Goal: Task Accomplishment & Management: Use online tool/utility

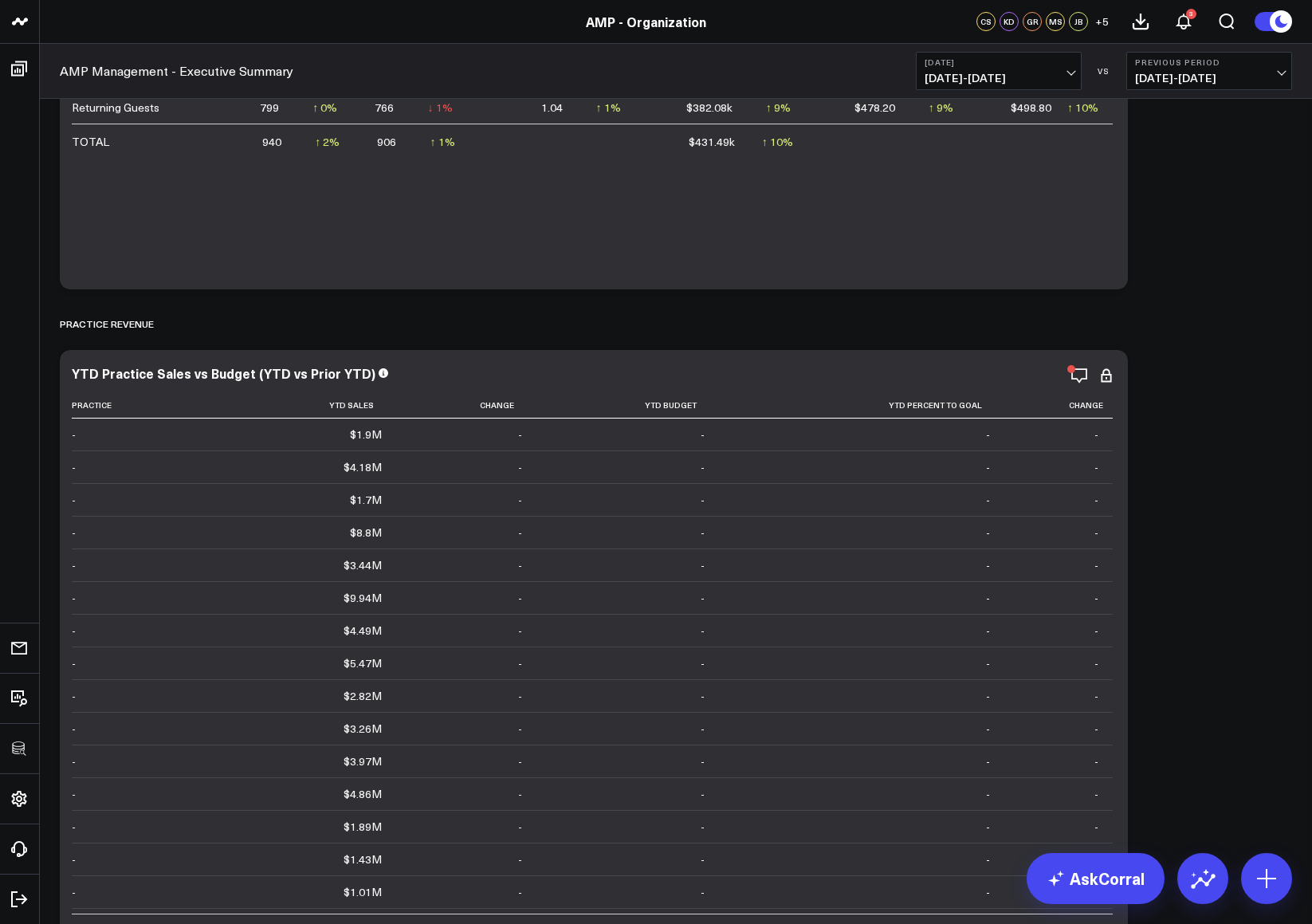
scroll to position [944, 0]
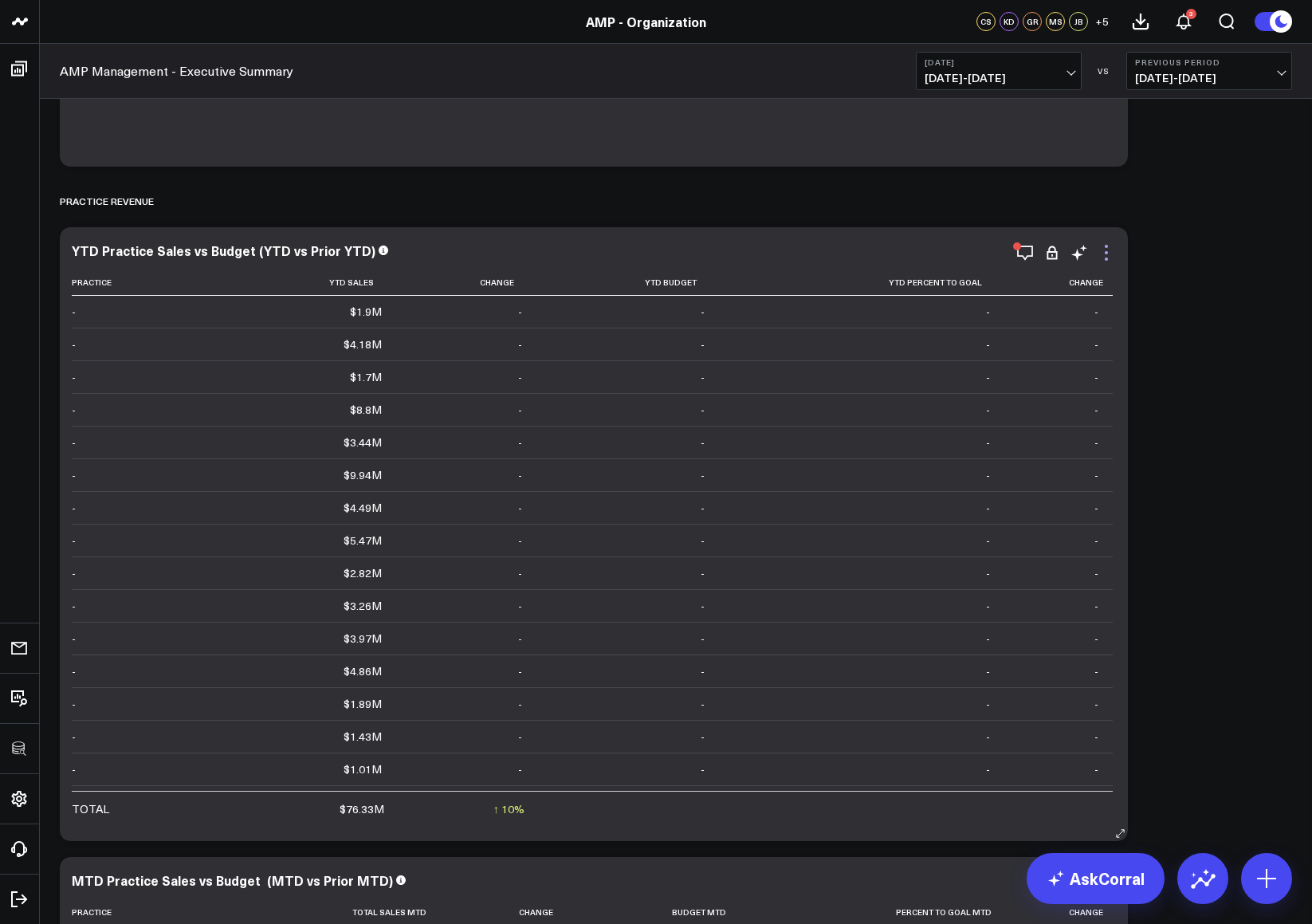
click at [1092, 246] on icon at bounding box center [1106, 253] width 19 height 19
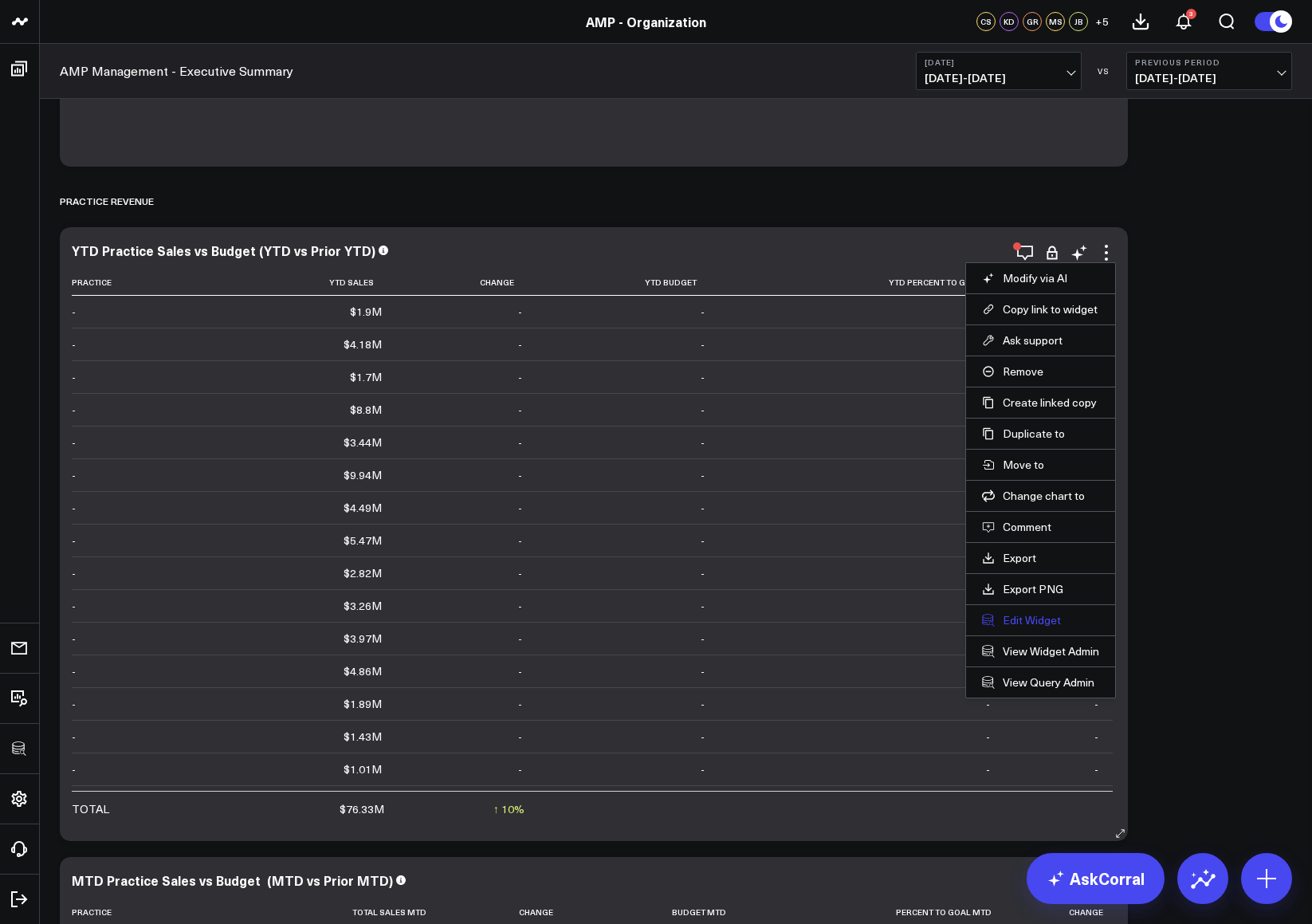
click at [1043, 612] on button "Edit Widget" at bounding box center [1040, 619] width 117 height 15
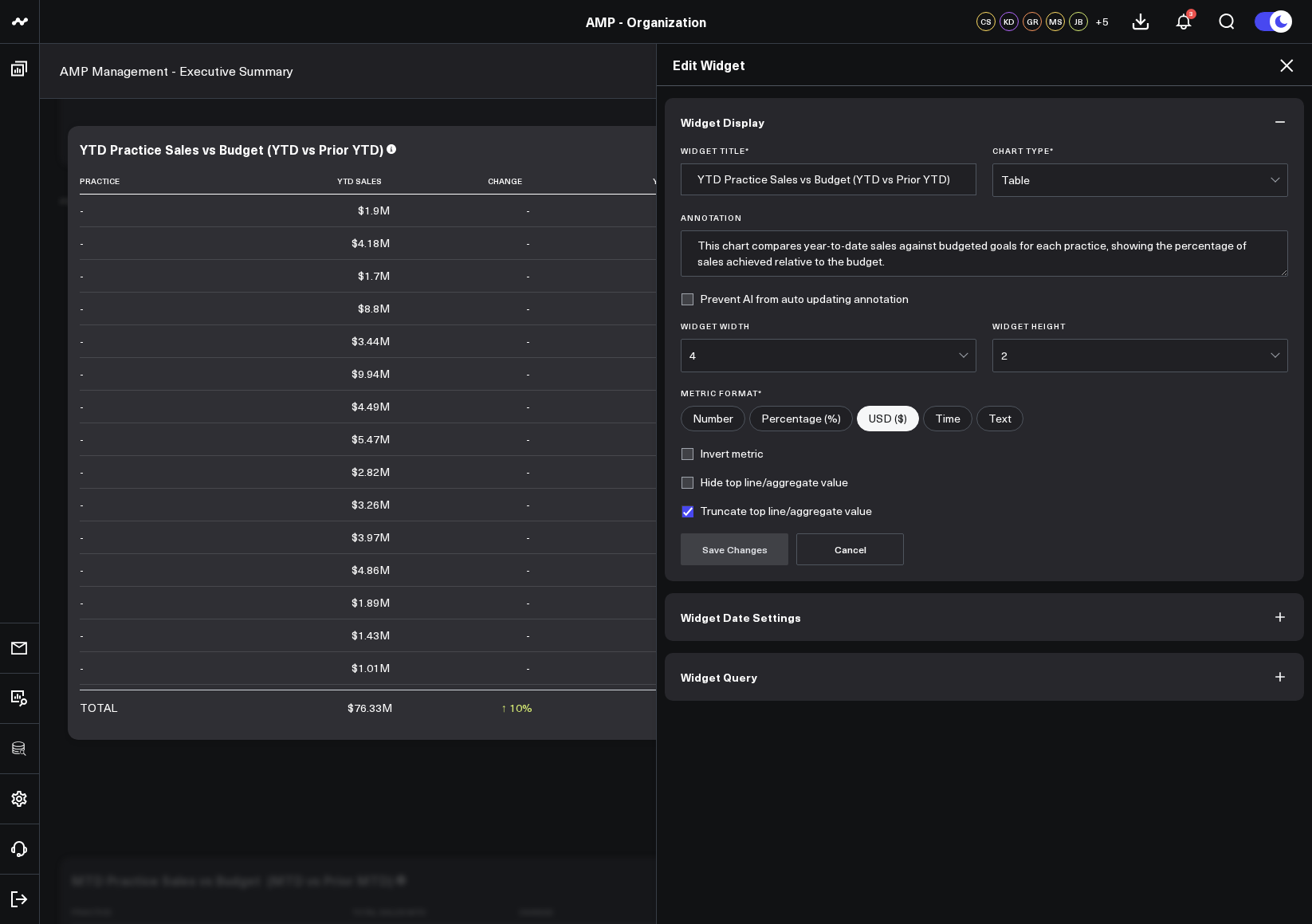
click at [876, 627] on button "Widget Query" at bounding box center [984, 676] width 640 height 47
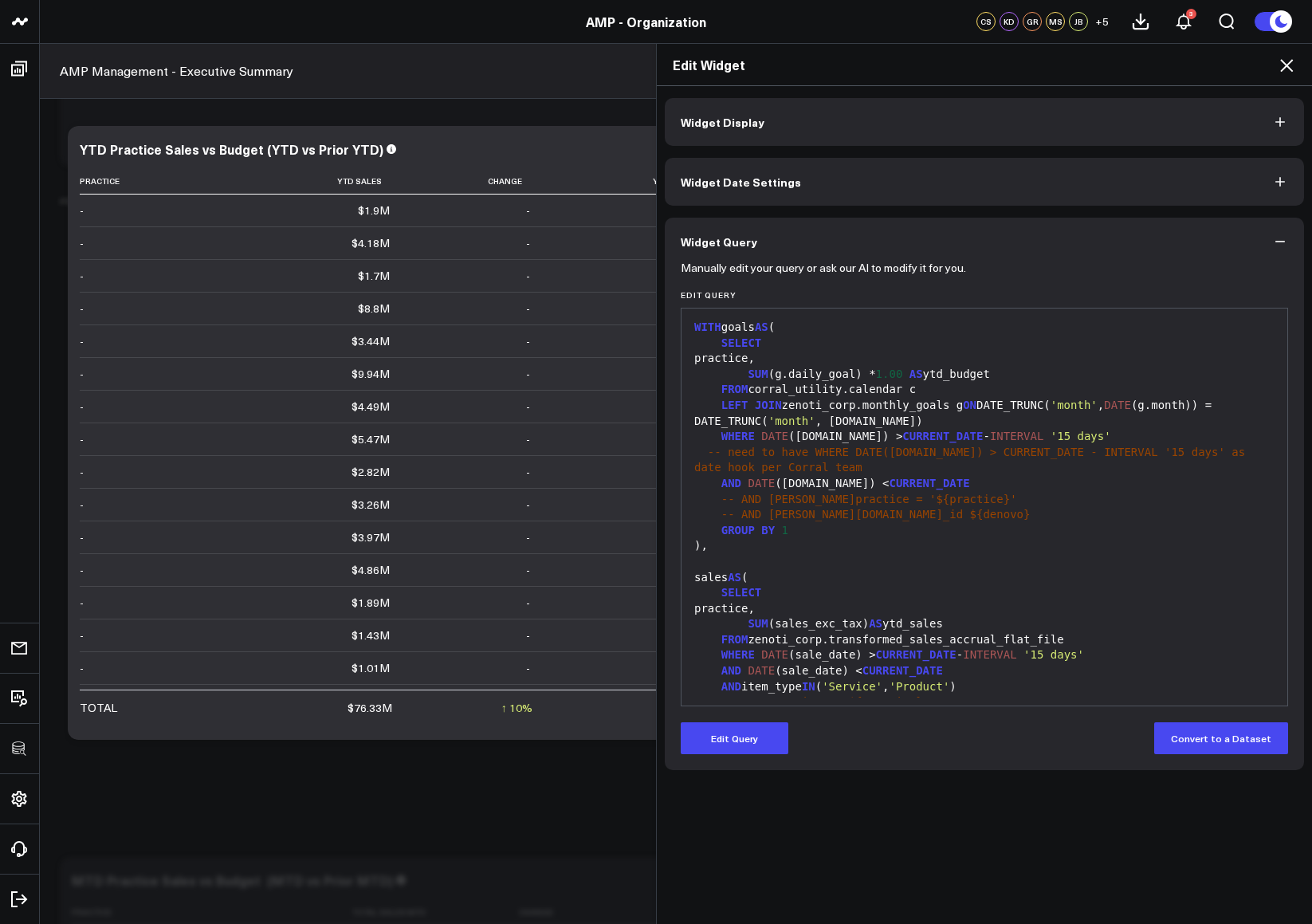
click at [843, 563] on div at bounding box center [985, 562] width 590 height 15
click at [825, 541] on div ")," at bounding box center [985, 546] width 590 height 15
click at [859, 544] on div ")," at bounding box center [985, 546] width 590 height 15
click at [779, 627] on button "Edit Query" at bounding box center [733, 737] width 107 height 32
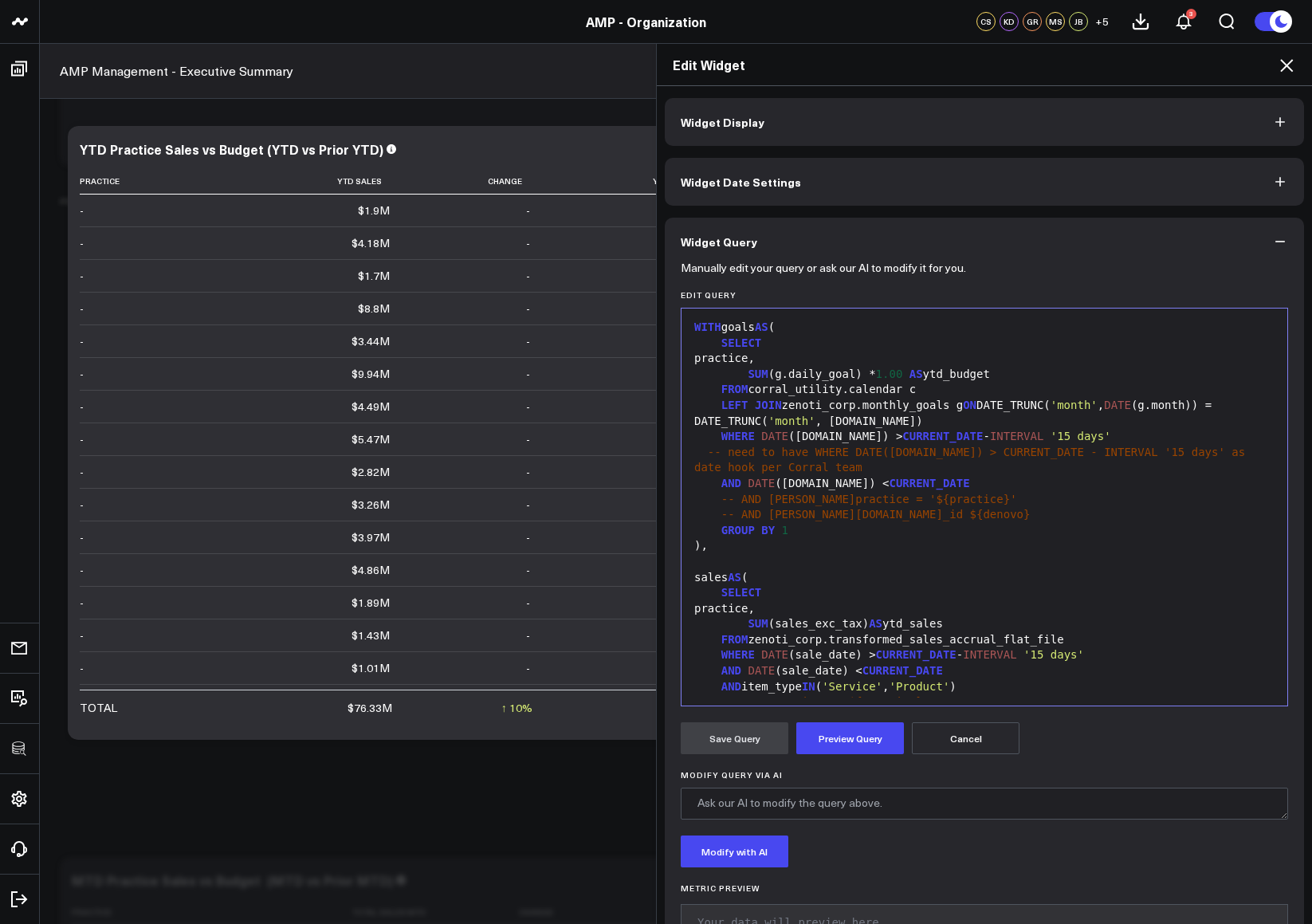
click at [869, 617] on span "AS" at bounding box center [876, 623] width 14 height 13
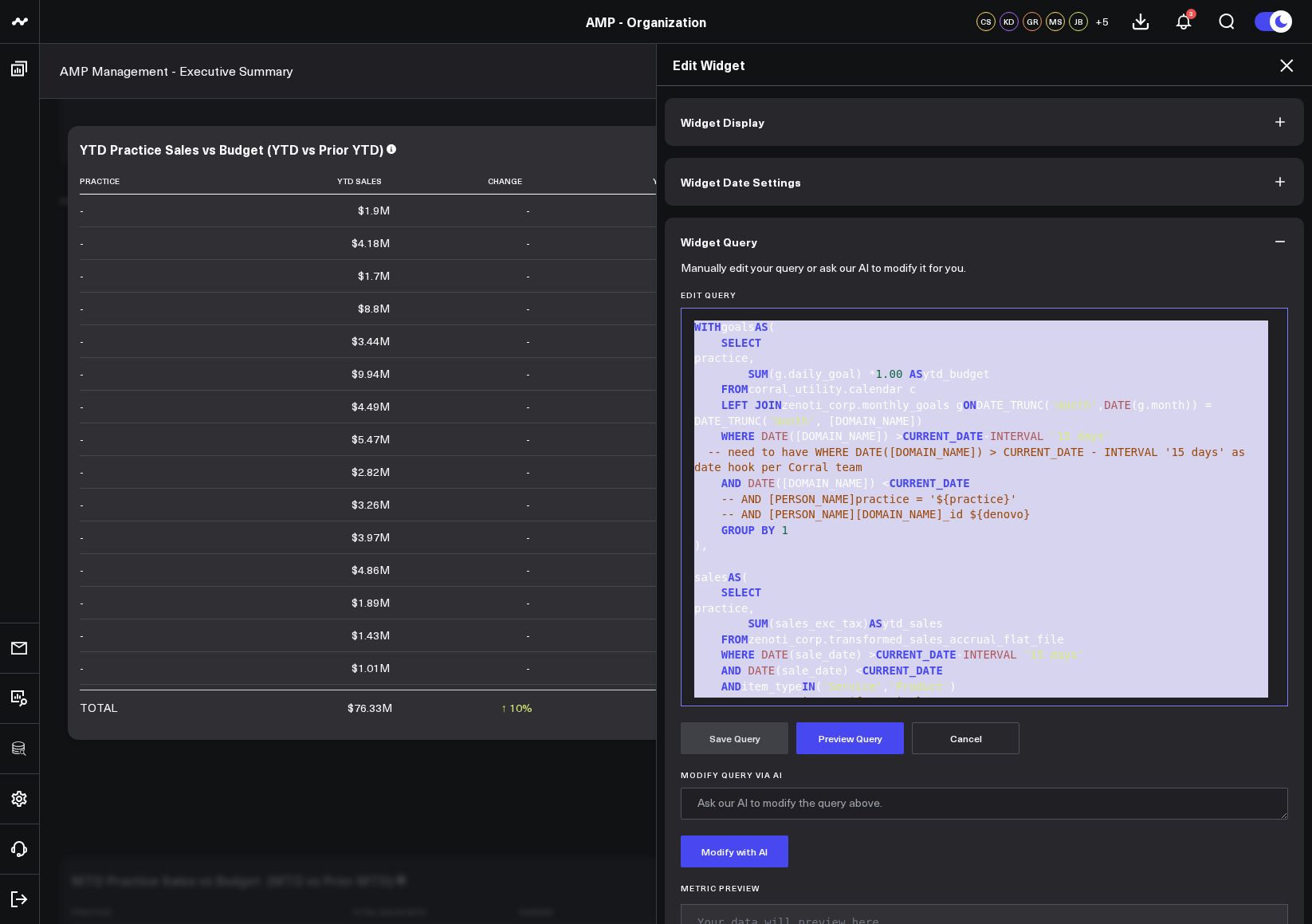
copy div "WITH goals AS ( SELECT practice, SUM (g.daily_goal) * 1.00 AS ytd_budget FROM c…"
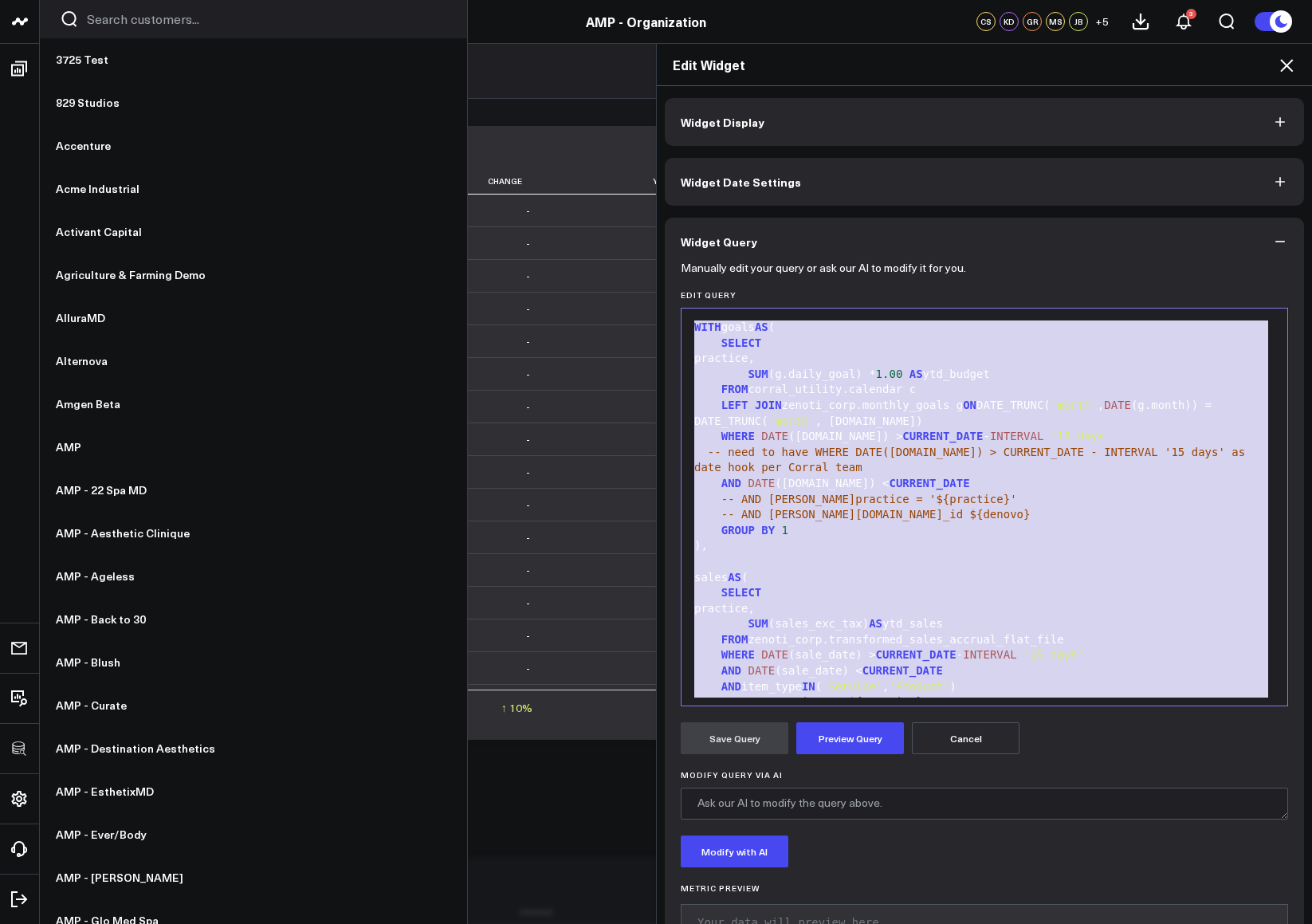
click at [126, 14] on input "Search customers input" at bounding box center [267, 19] width 360 height 17
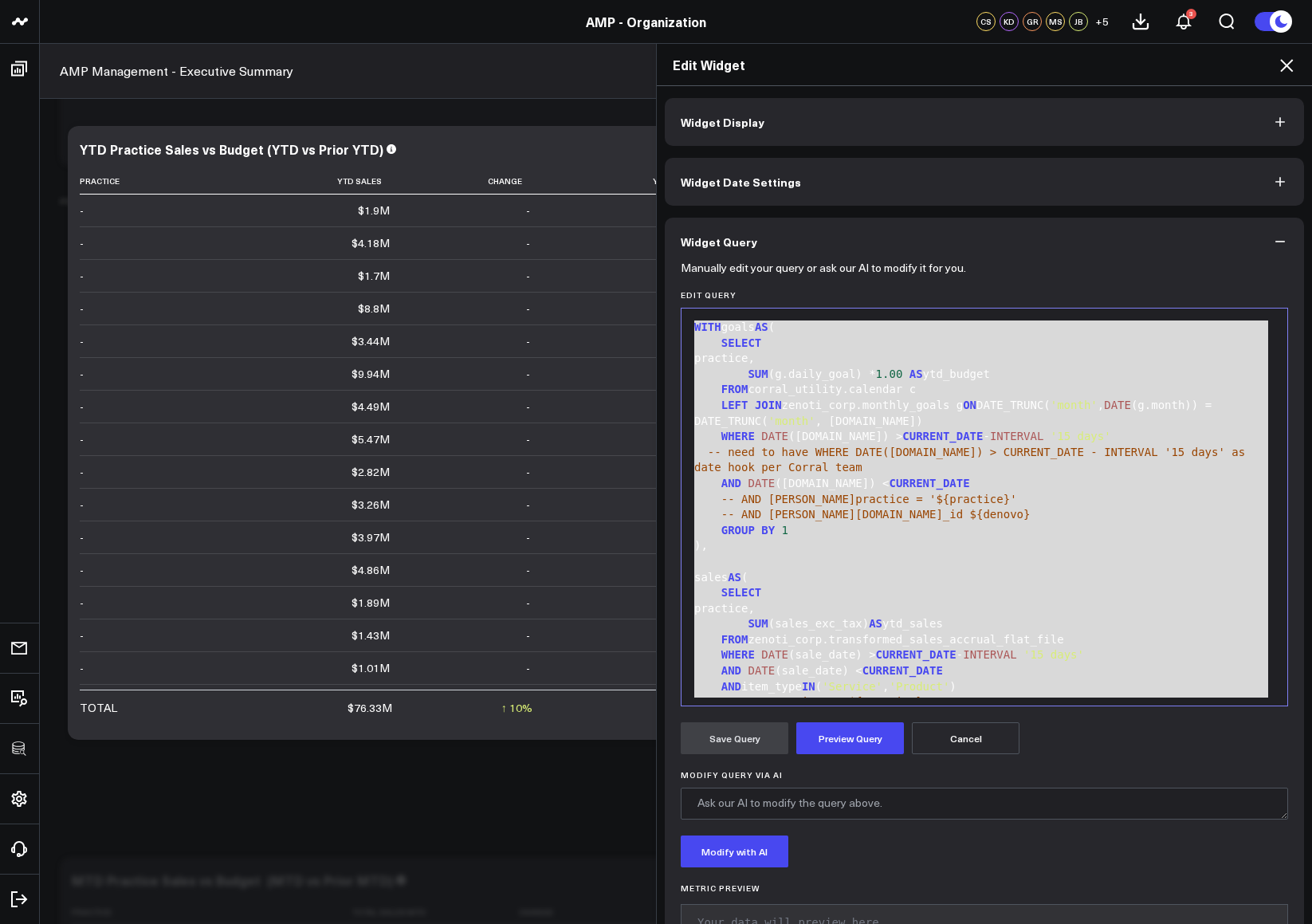
type input "annie"
click at [88, 52] on div "Edit Widget Widget Display Widget Date Settings Widget Query Manually edit your…" at bounding box center [656, 483] width 1312 height 880
click at [62, 61] on div "Edit Widget Widget Display Widget Date Settings Widget Query Manually edit your…" at bounding box center [656, 483] width 1312 height 880
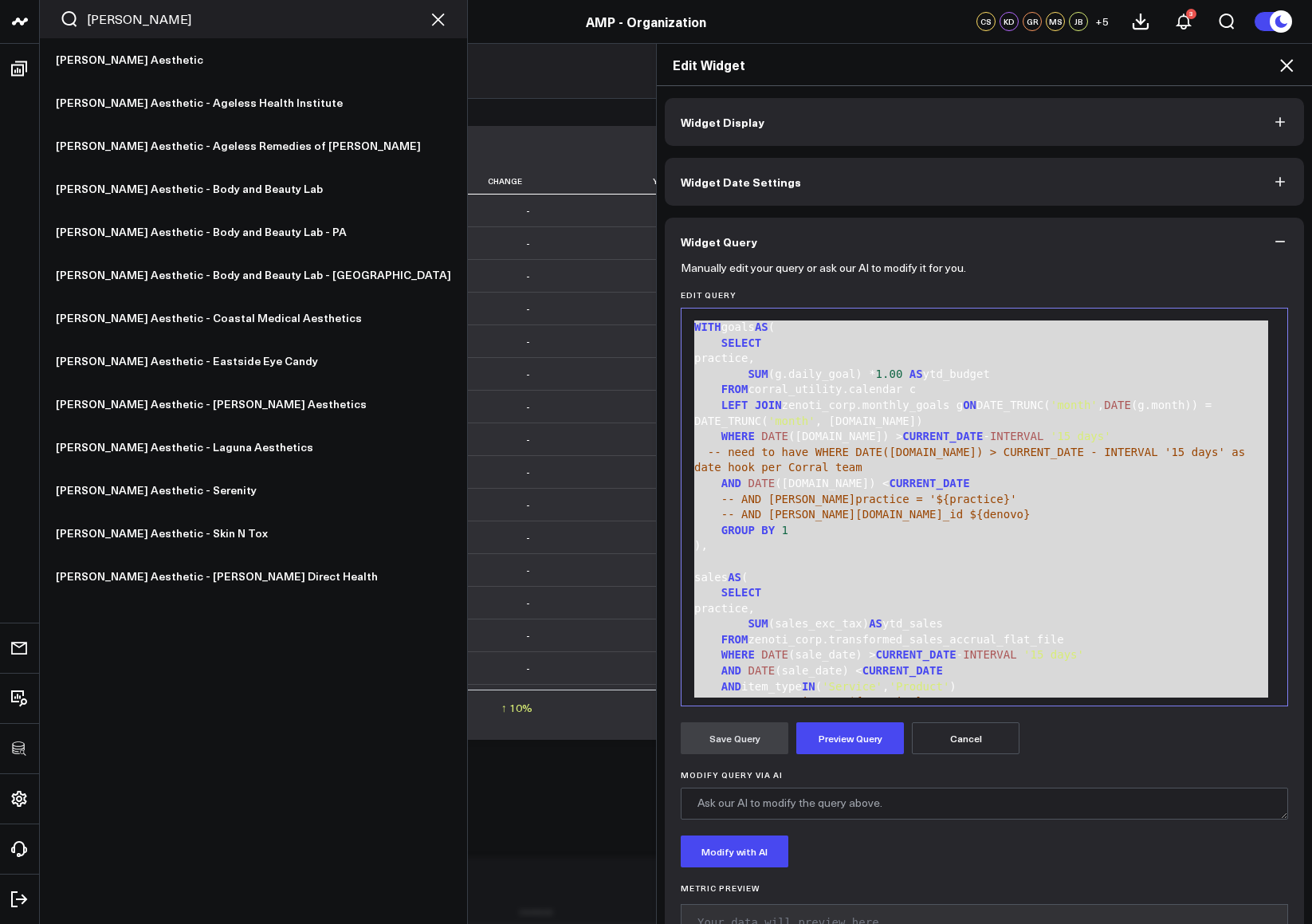
click at [113, 6] on div "annie" at bounding box center [253, 19] width 428 height 39
click at [129, 21] on input "annie" at bounding box center [253, 19] width 333 height 17
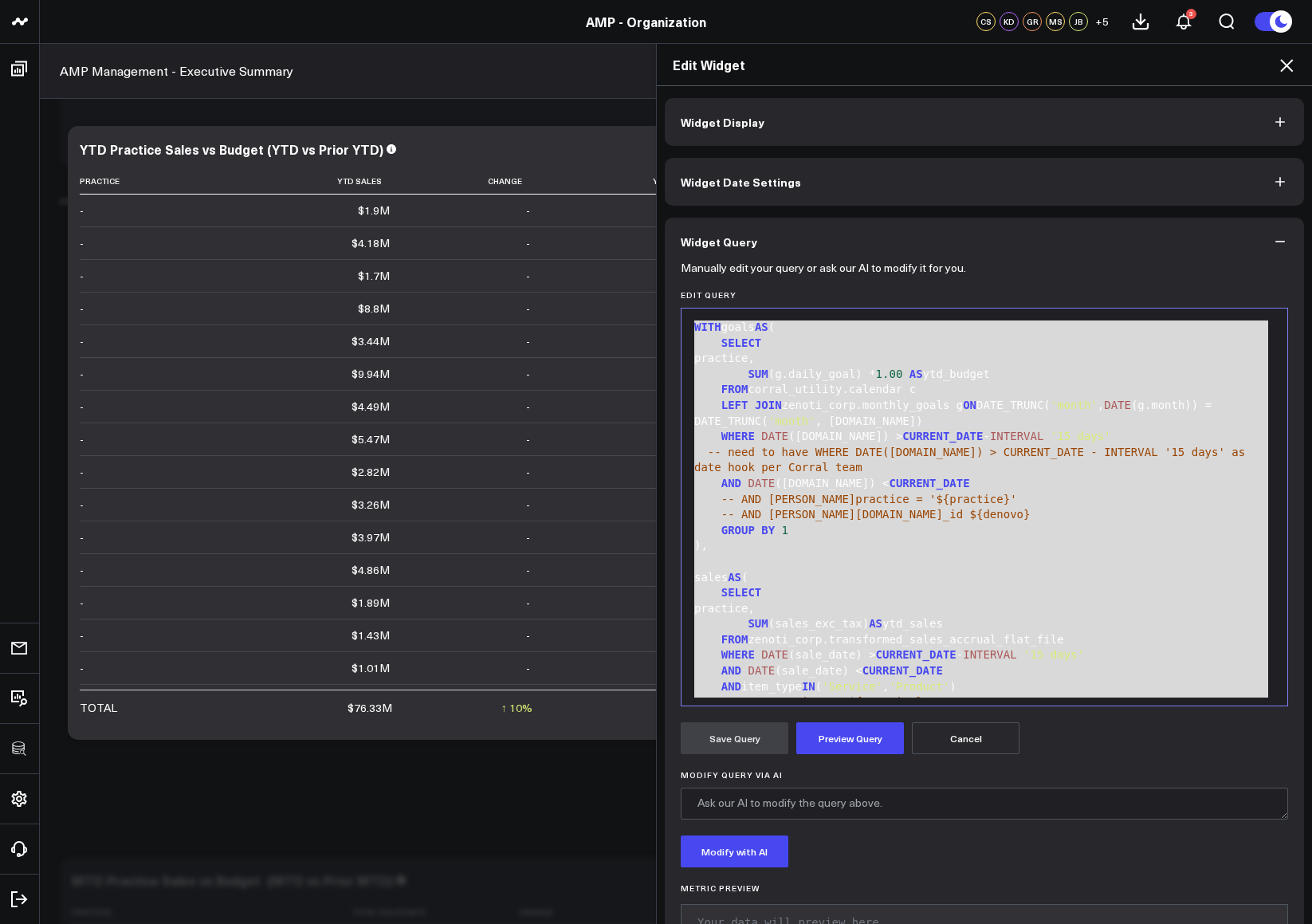
click at [1092, 66] on icon at bounding box center [1287, 66] width 19 height 19
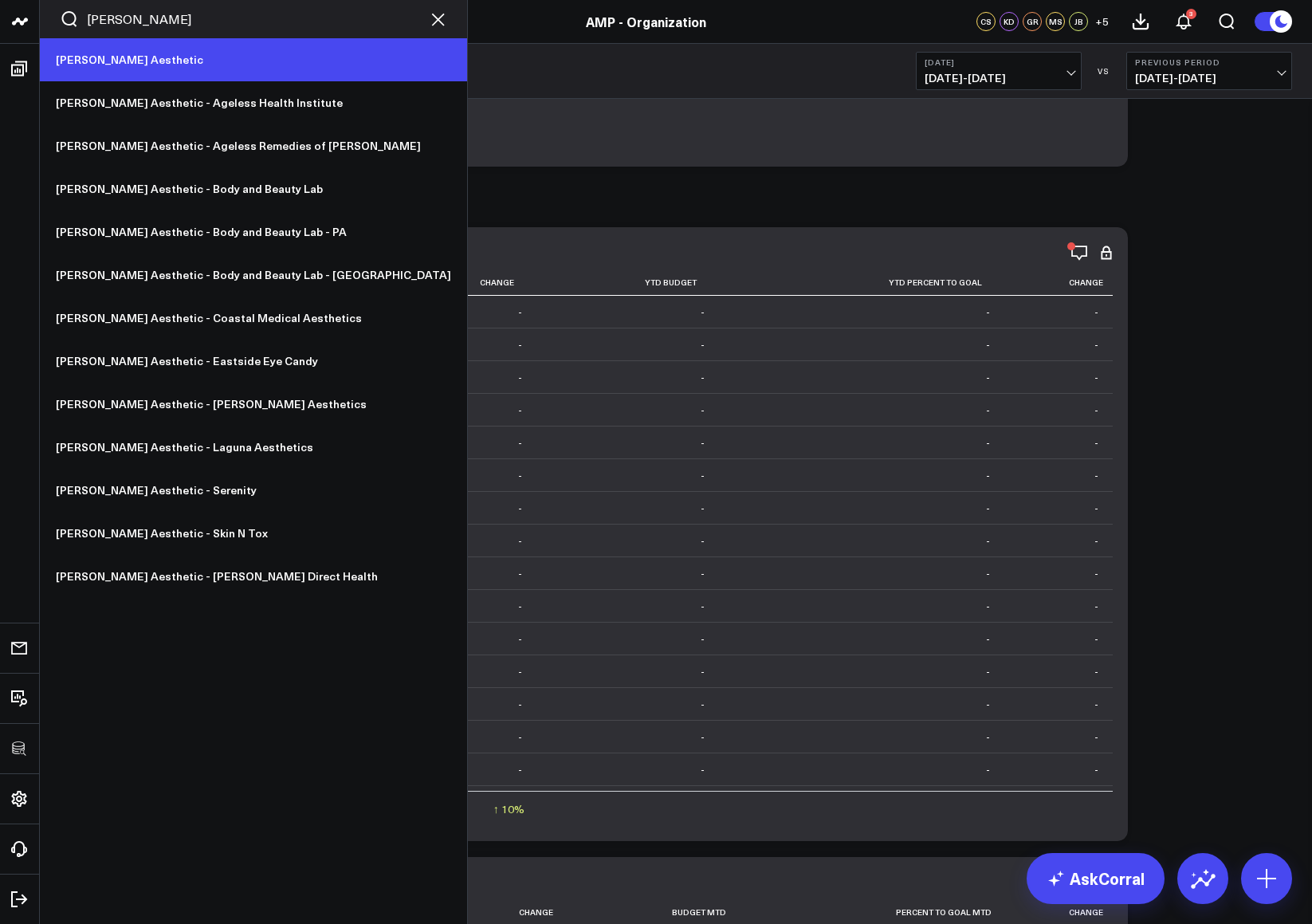
click at [121, 62] on link "[PERSON_NAME] Aesthetic" at bounding box center [253, 60] width 428 height 43
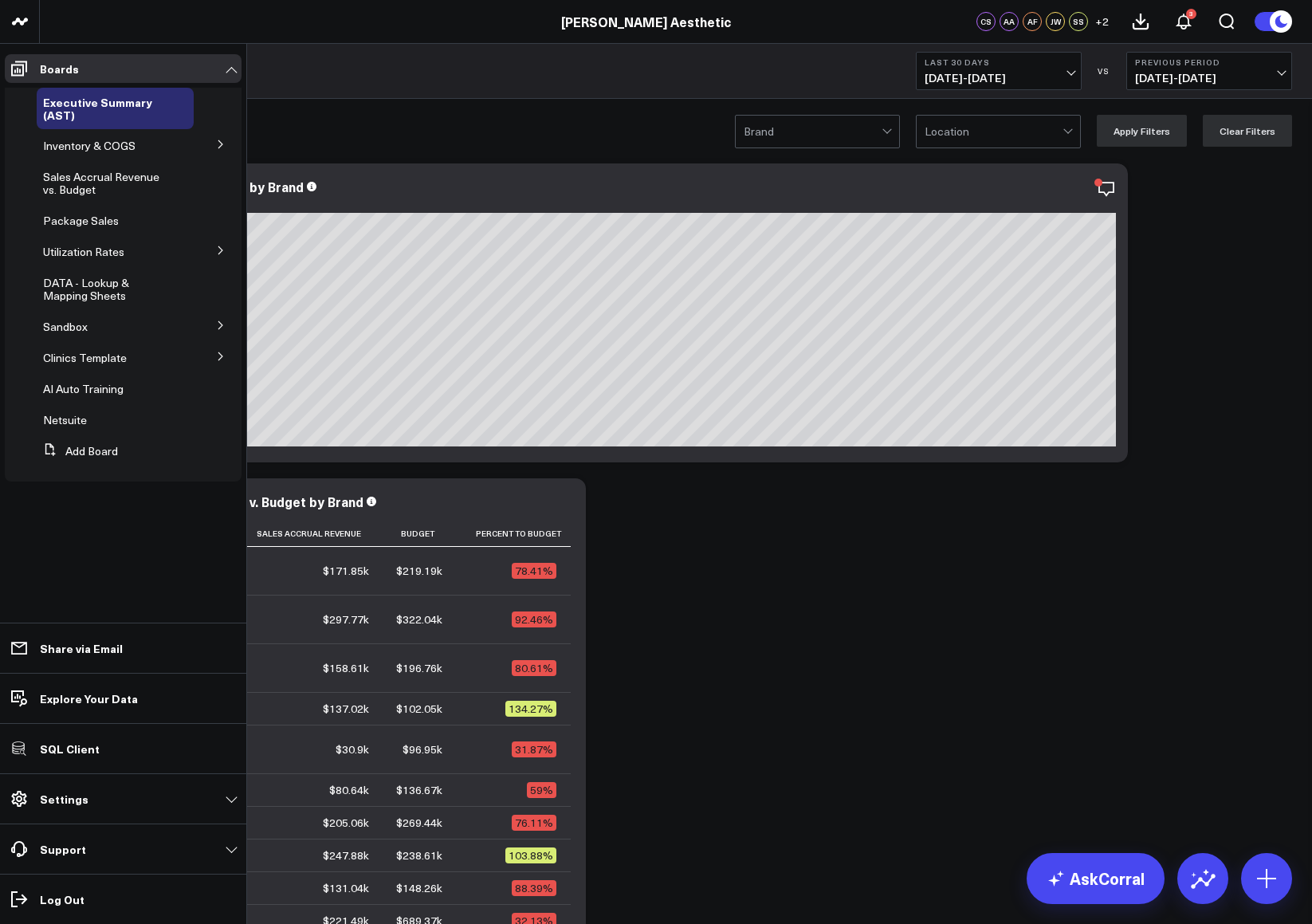
click at [213, 349] on button at bounding box center [221, 355] width 42 height 24
click at [233, 389] on button at bounding box center [221, 384] width 42 height 24
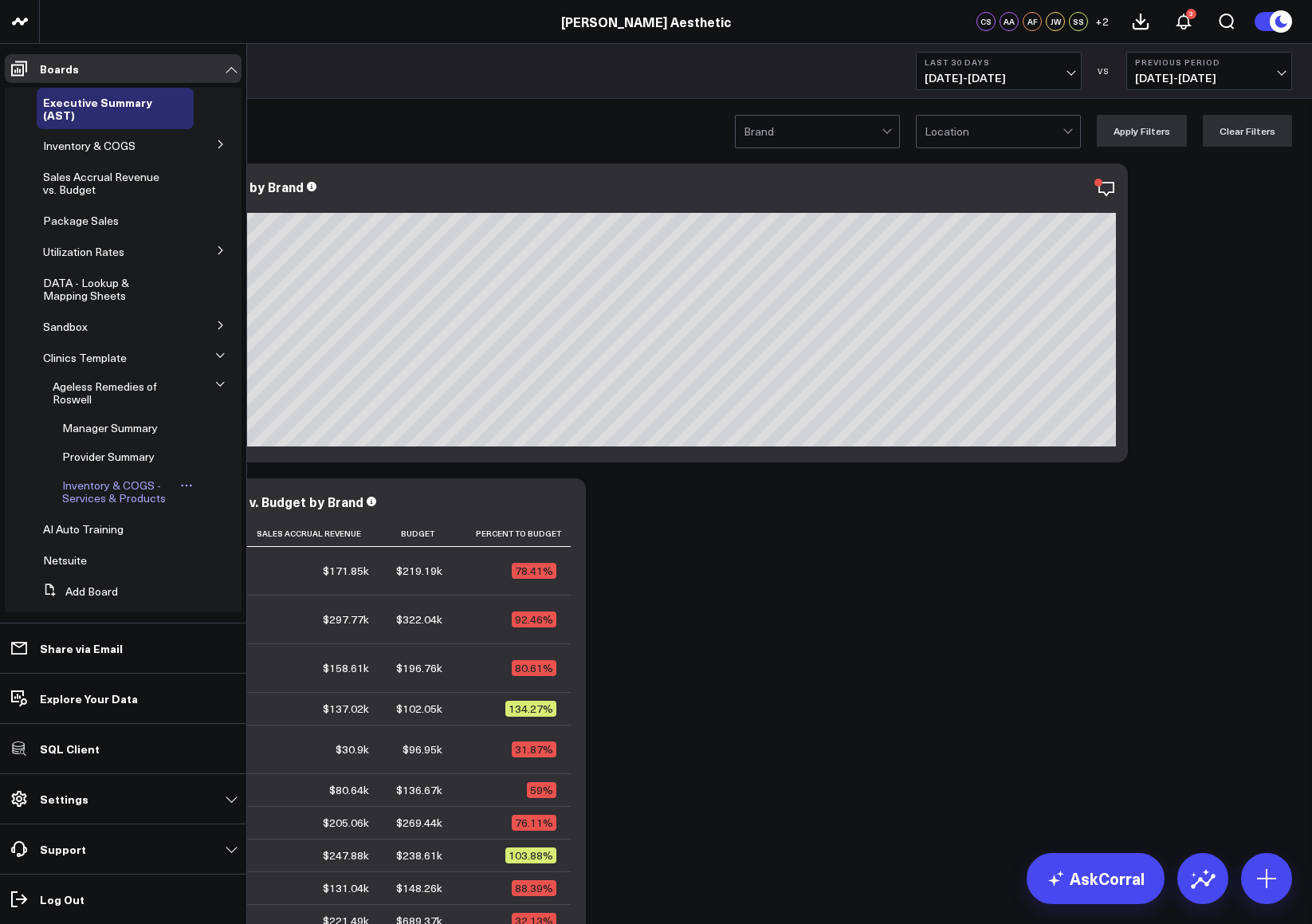
click at [138, 501] on span "Inventory & COGS - Services & Products" at bounding box center [113, 491] width 104 height 28
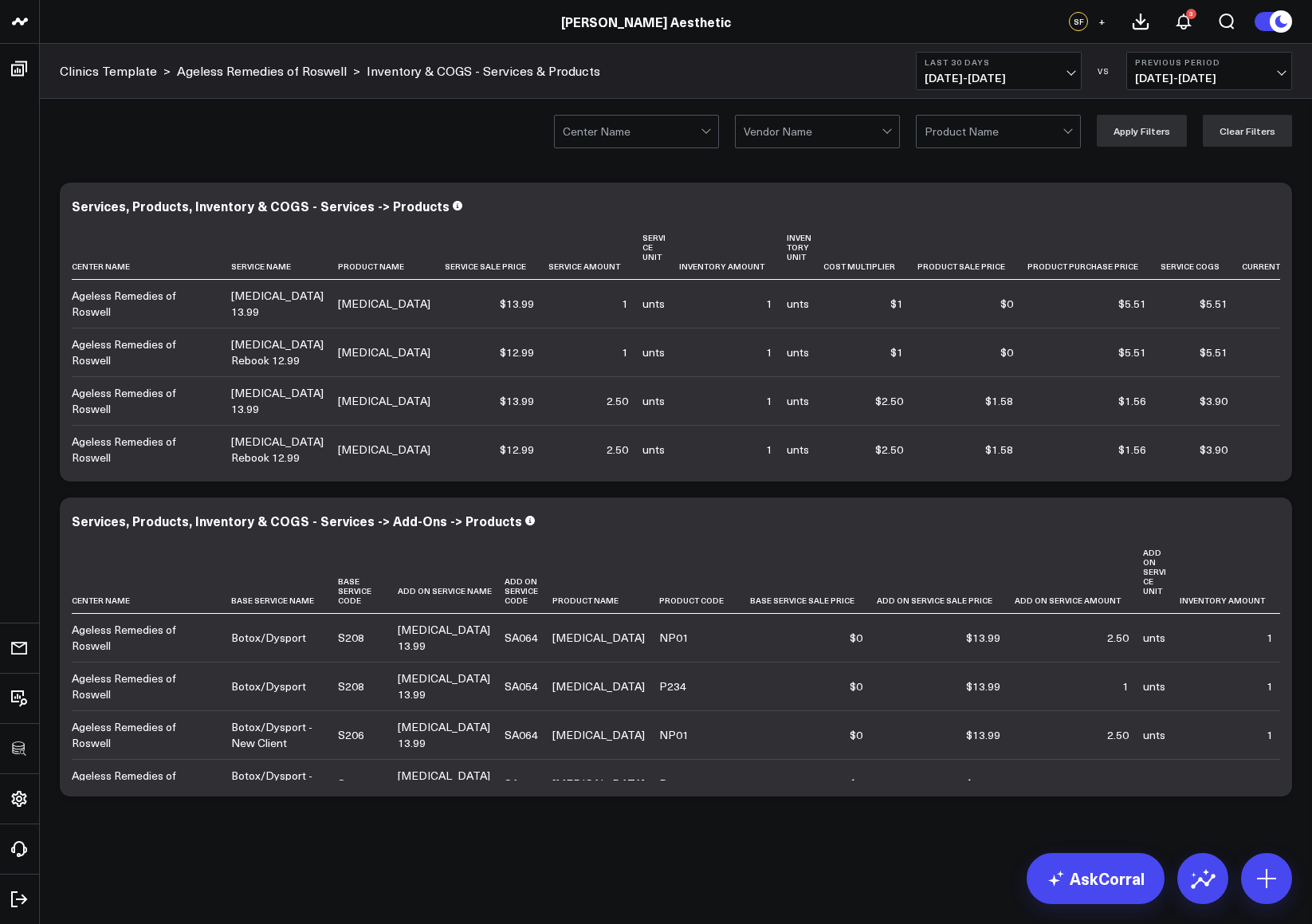
click at [347, 863] on div "Modify via AI Copy link to widget Ask support Remove Create linked copy Executi…" at bounding box center [675, 531] width 1272 height 737
click at [1278, 203] on icon at bounding box center [1270, 208] width 19 height 19
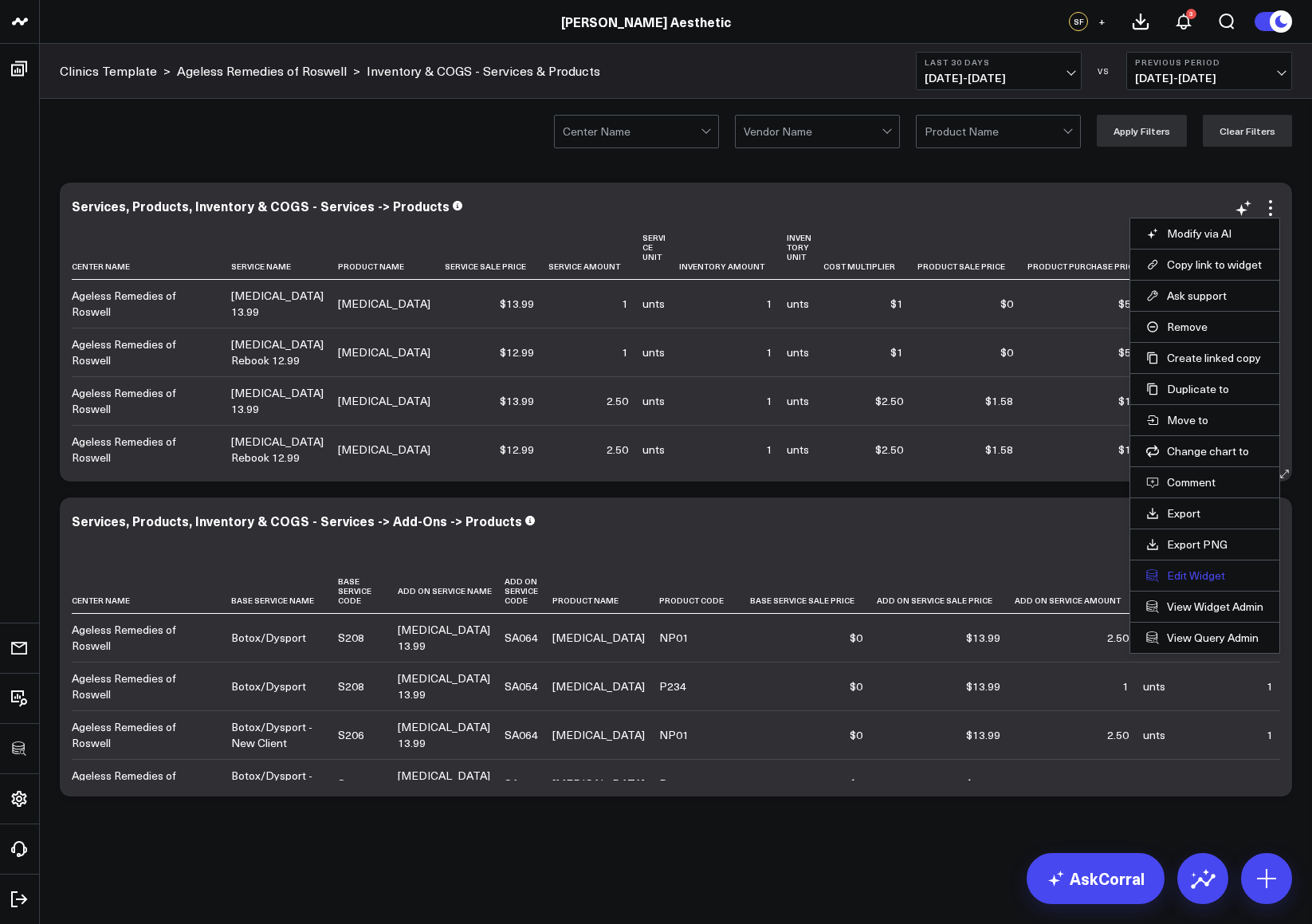
click at [1196, 571] on button "Edit Widget" at bounding box center [1205, 575] width 117 height 15
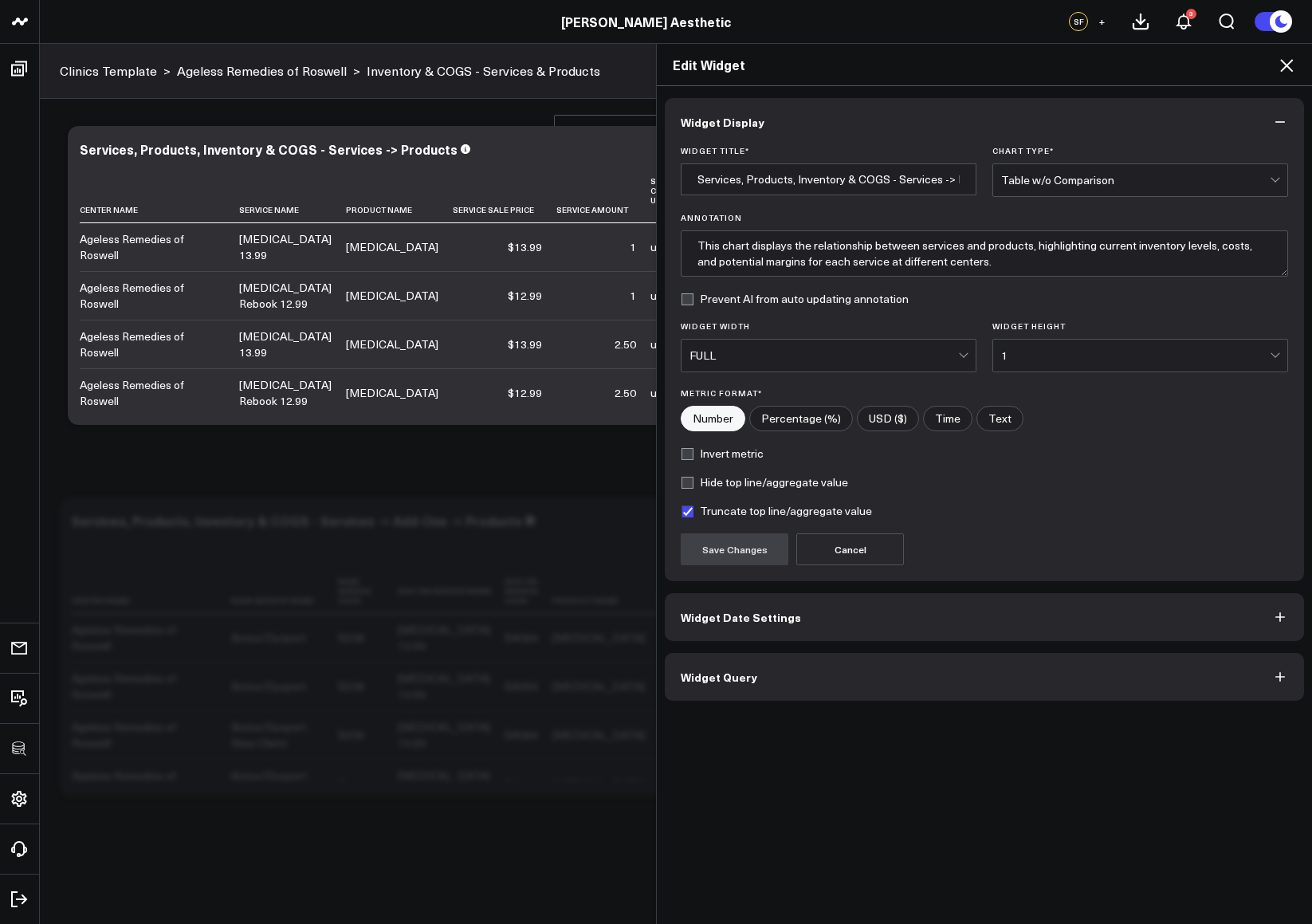
click at [781, 702] on div "Widget Display Widget Title * Services, Products, Inventory & COGS - Services -…" at bounding box center [984, 505] width 655 height 839
click at [780, 700] on button "Widget Query" at bounding box center [984, 676] width 640 height 47
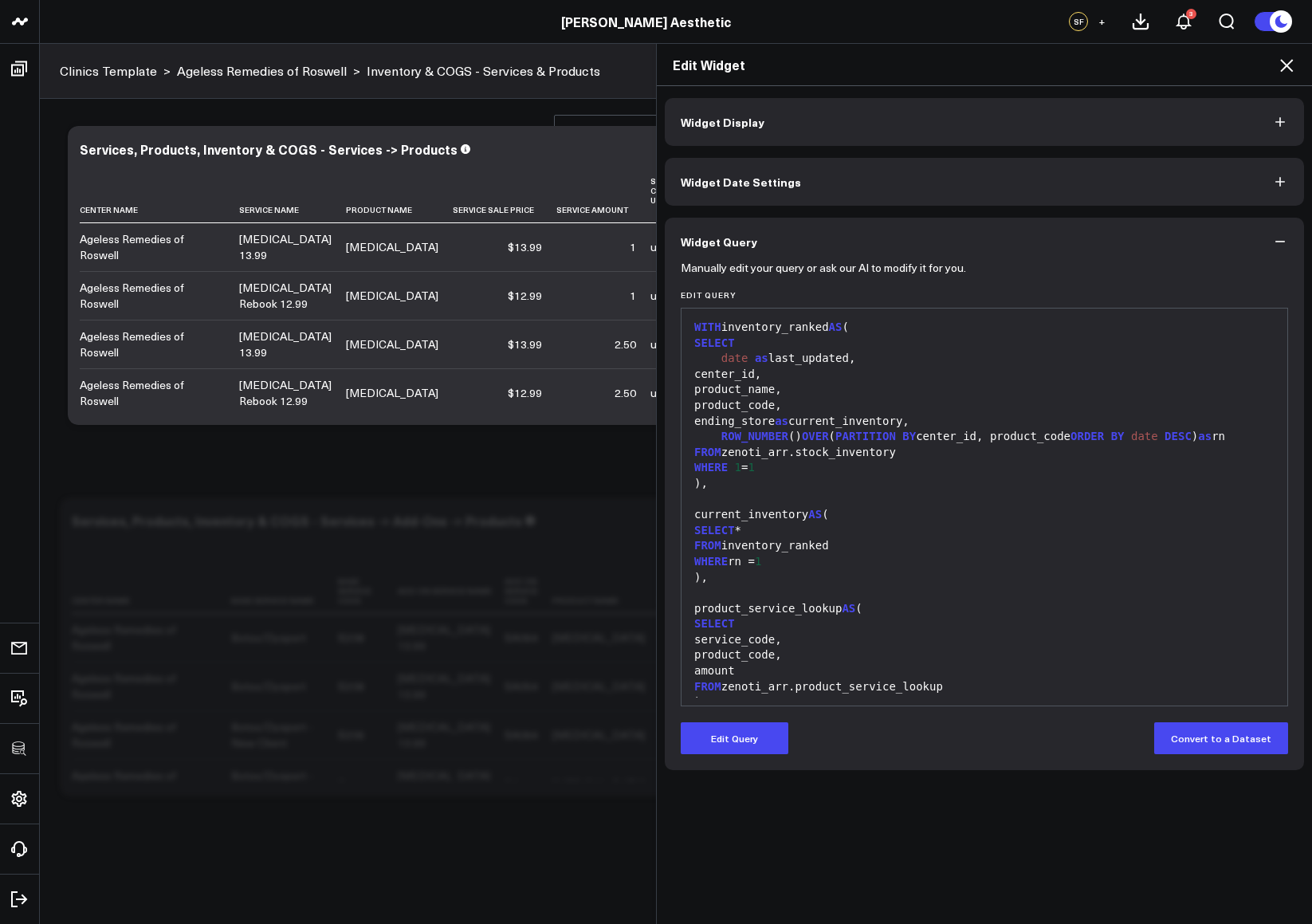
click at [1287, 58] on icon at bounding box center [1287, 66] width 19 height 19
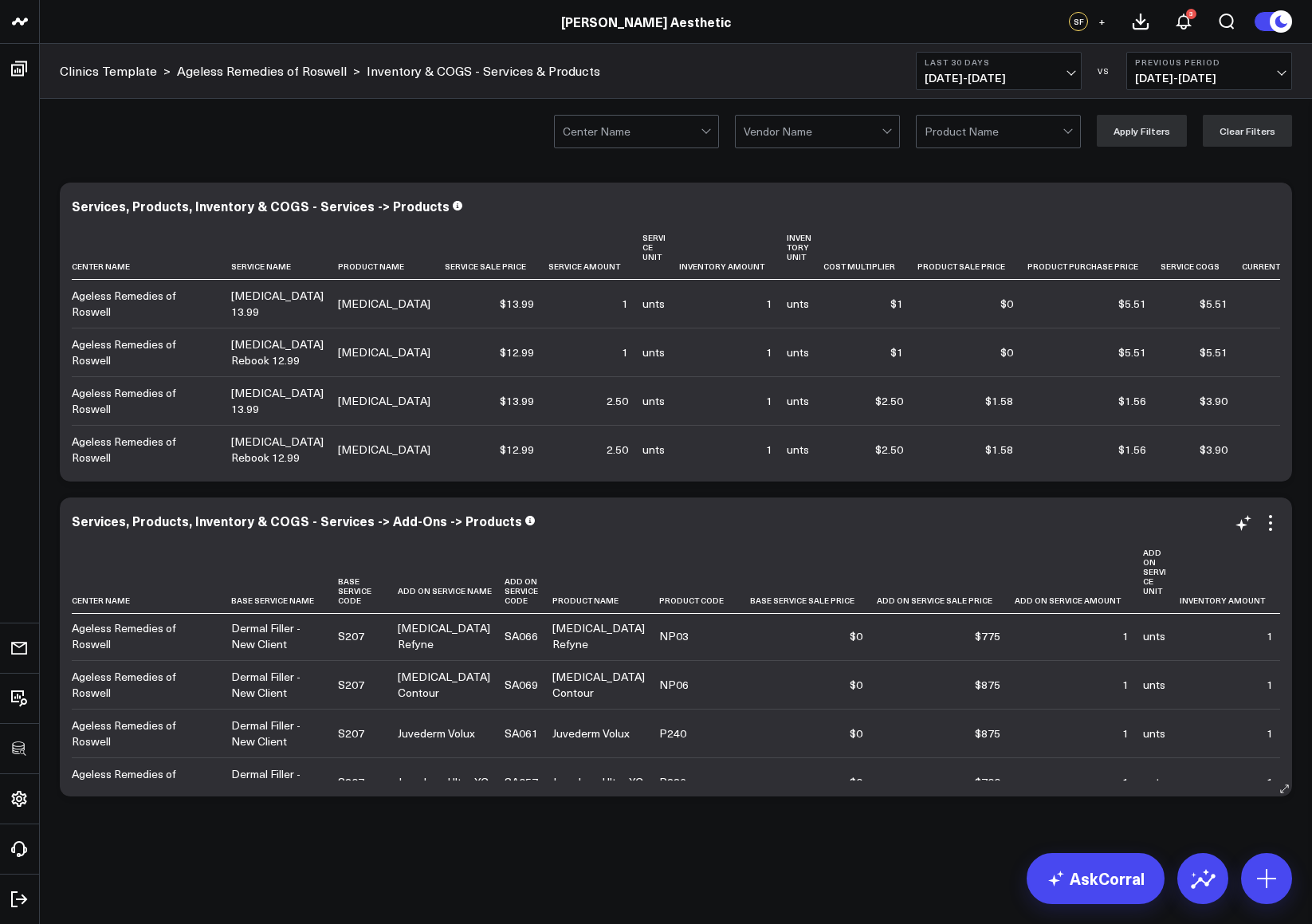
scroll to position [1606, 0]
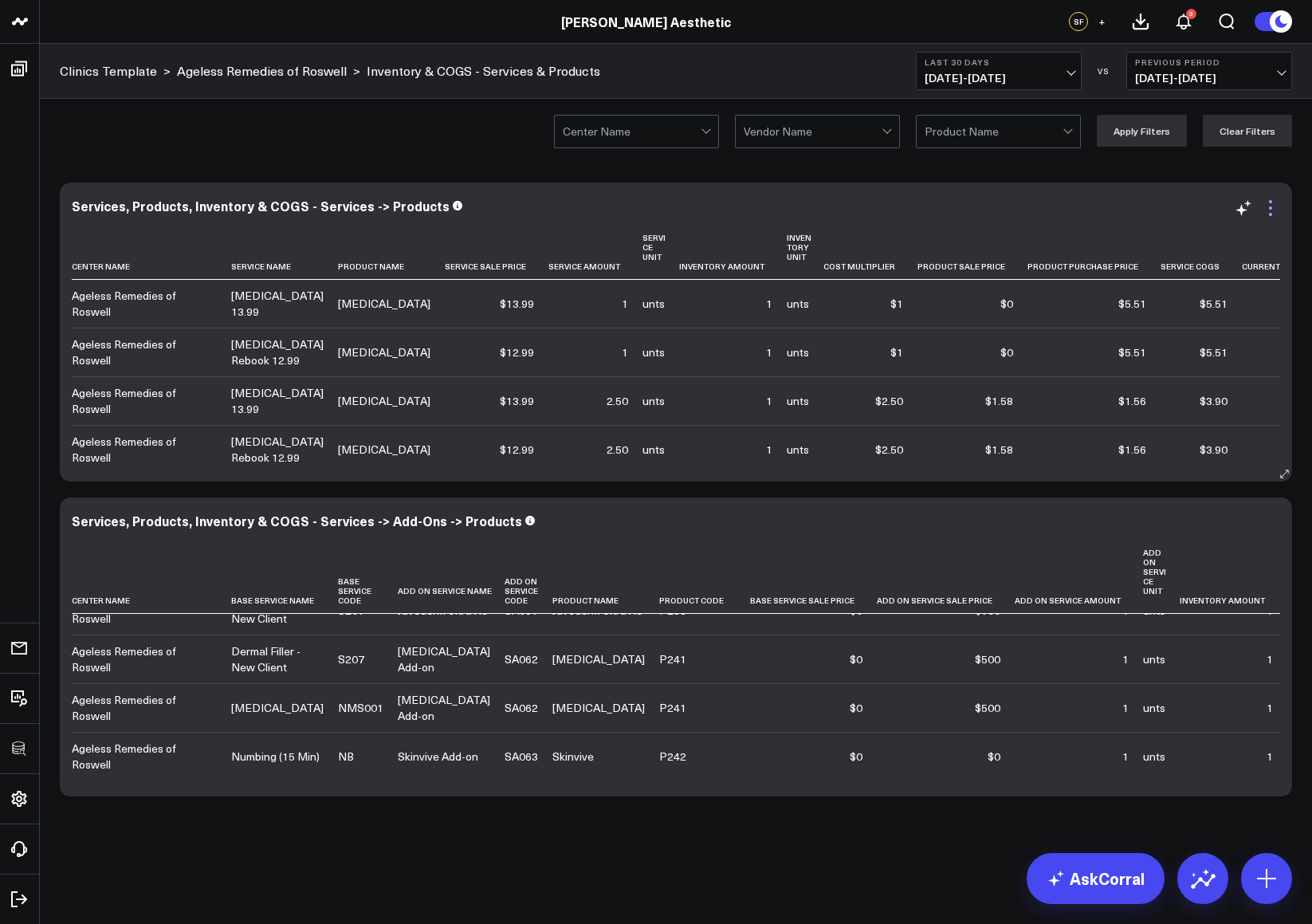
click at [1276, 206] on icon at bounding box center [1270, 208] width 19 height 19
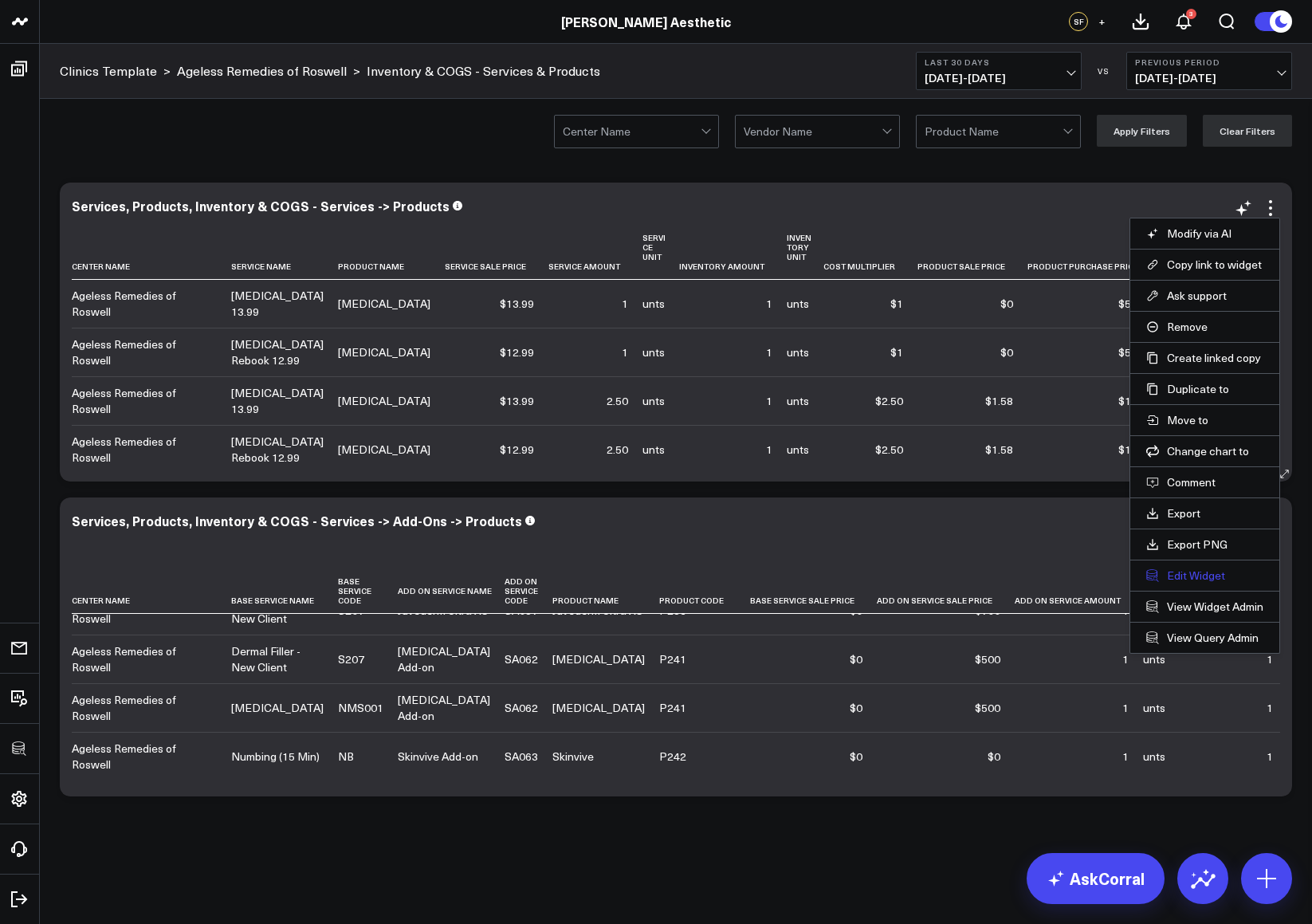
click at [1185, 577] on button "Edit Widget" at bounding box center [1205, 575] width 117 height 15
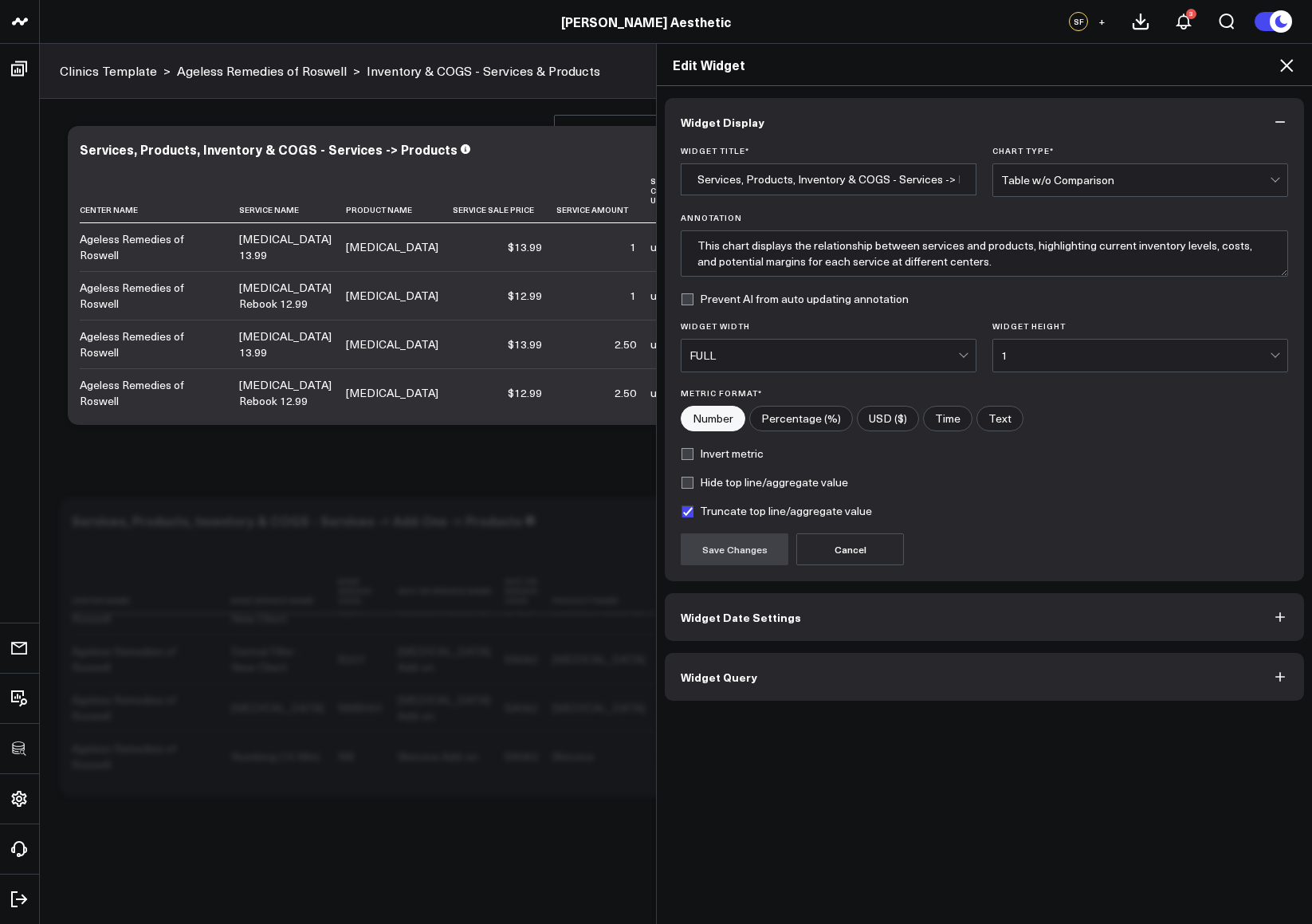
click at [776, 658] on button "Widget Query" at bounding box center [984, 676] width 640 height 47
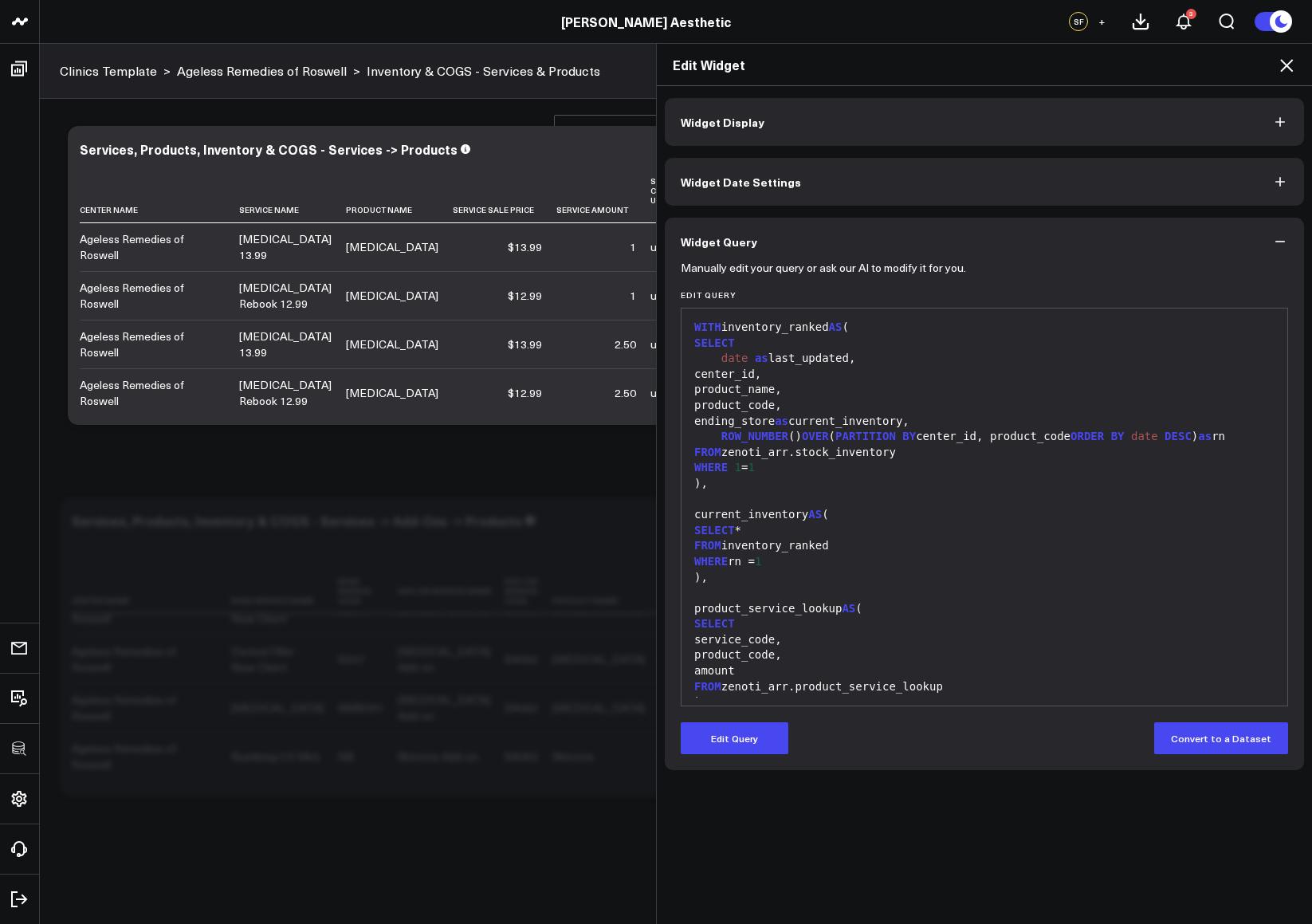
click at [1281, 66] on icon at bounding box center [1287, 66] width 19 height 19
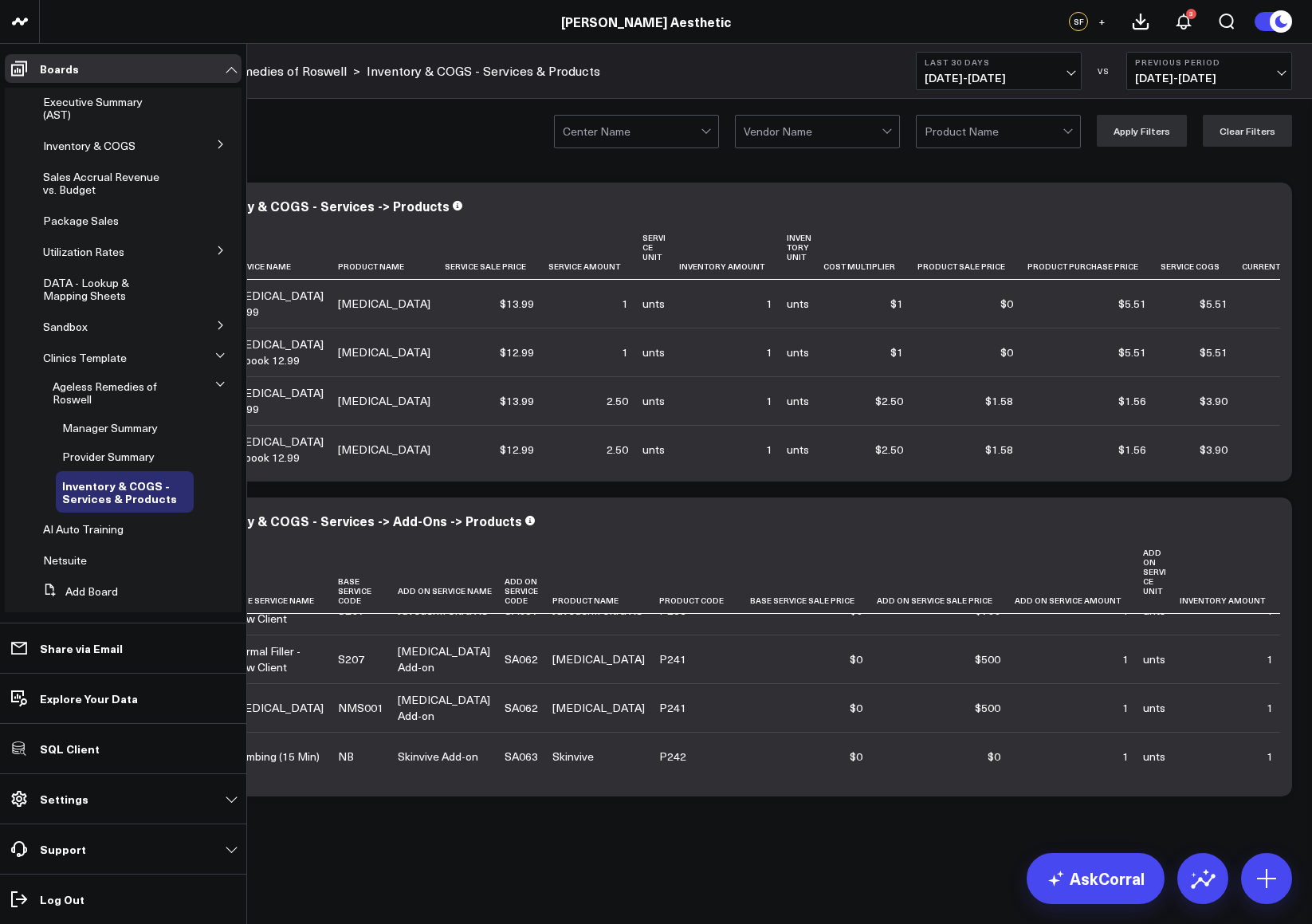
click at [211, 319] on button at bounding box center [221, 324] width 42 height 24
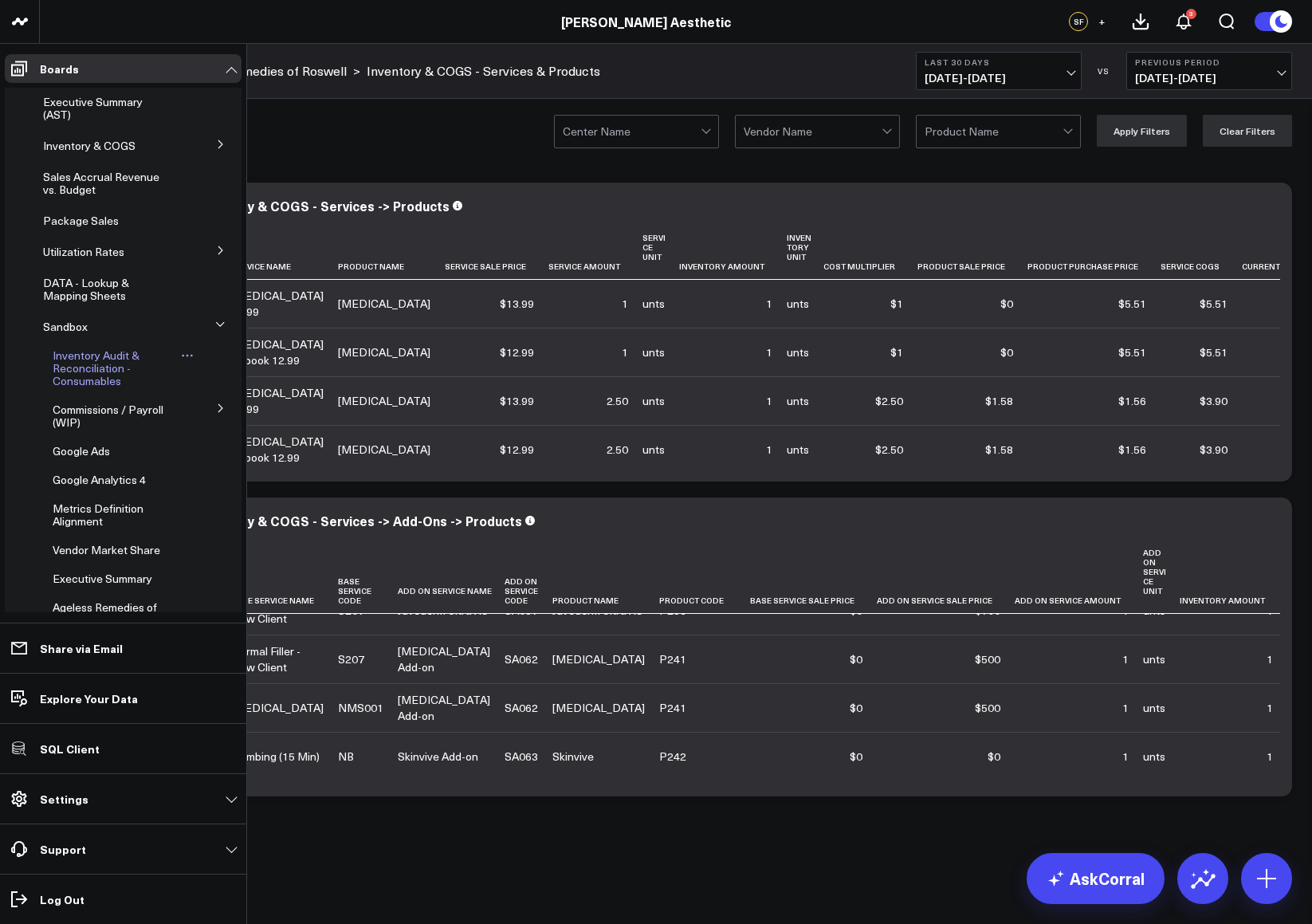
click at [101, 369] on span "Inventory Audit & Reconciliation - Consumables" at bounding box center [96, 368] width 87 height 41
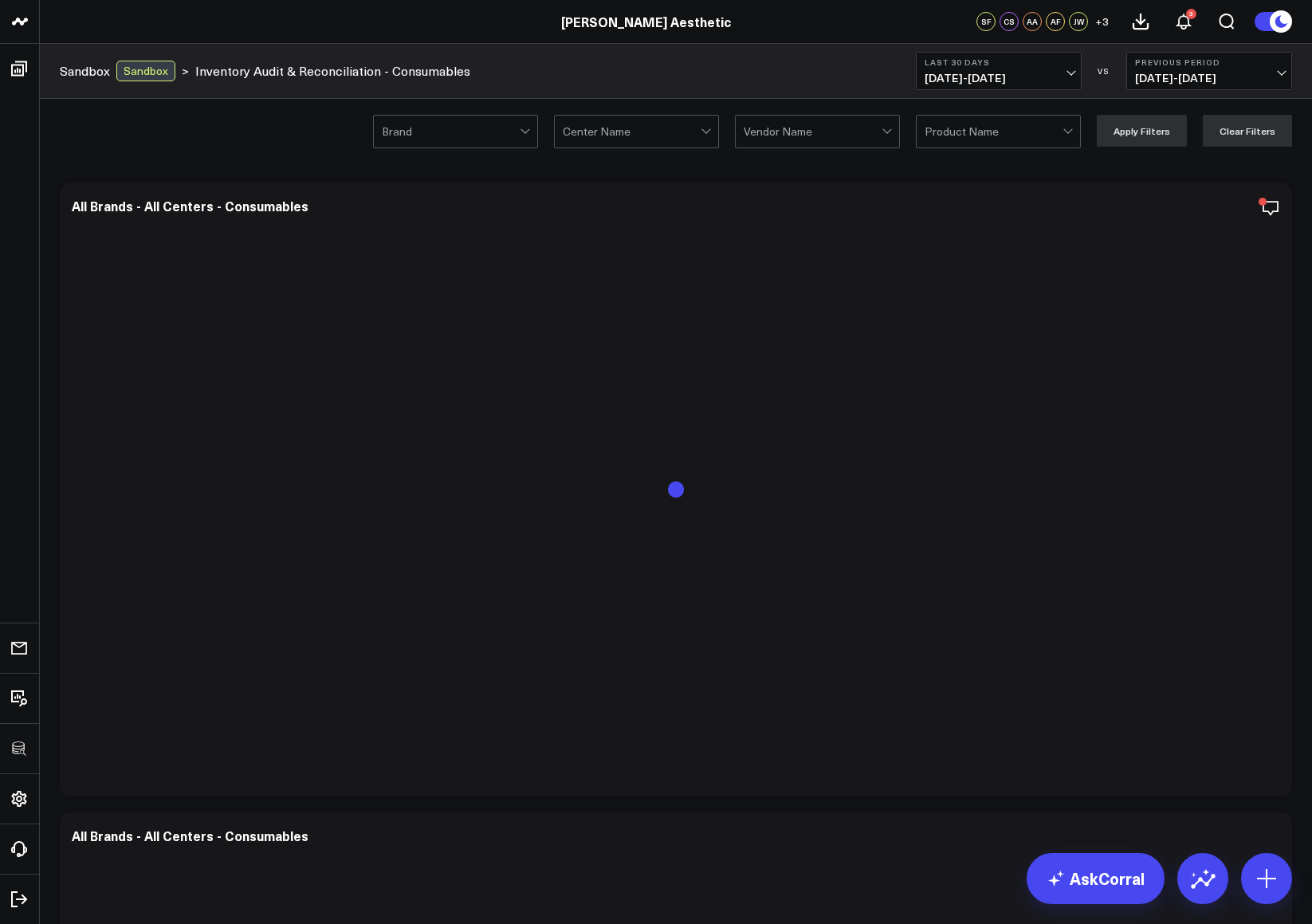
click at [1304, 310] on div "Modify via AI Copy link to widget Ask support Remove Create linked copy Executi…" at bounding box center [675, 846] width 1272 height 1367
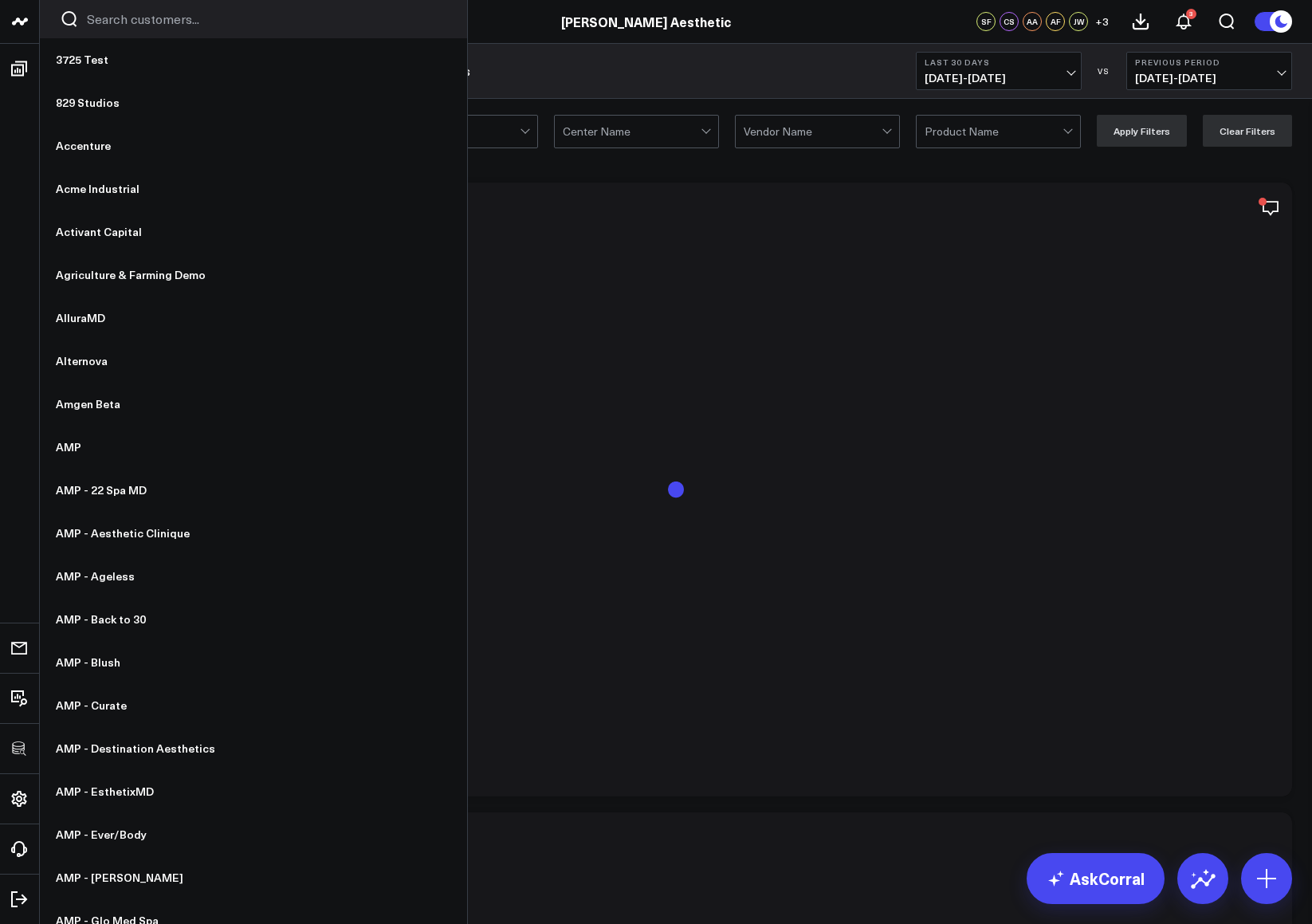
click at [111, 20] on input "Search customers input" at bounding box center [267, 19] width 360 height 17
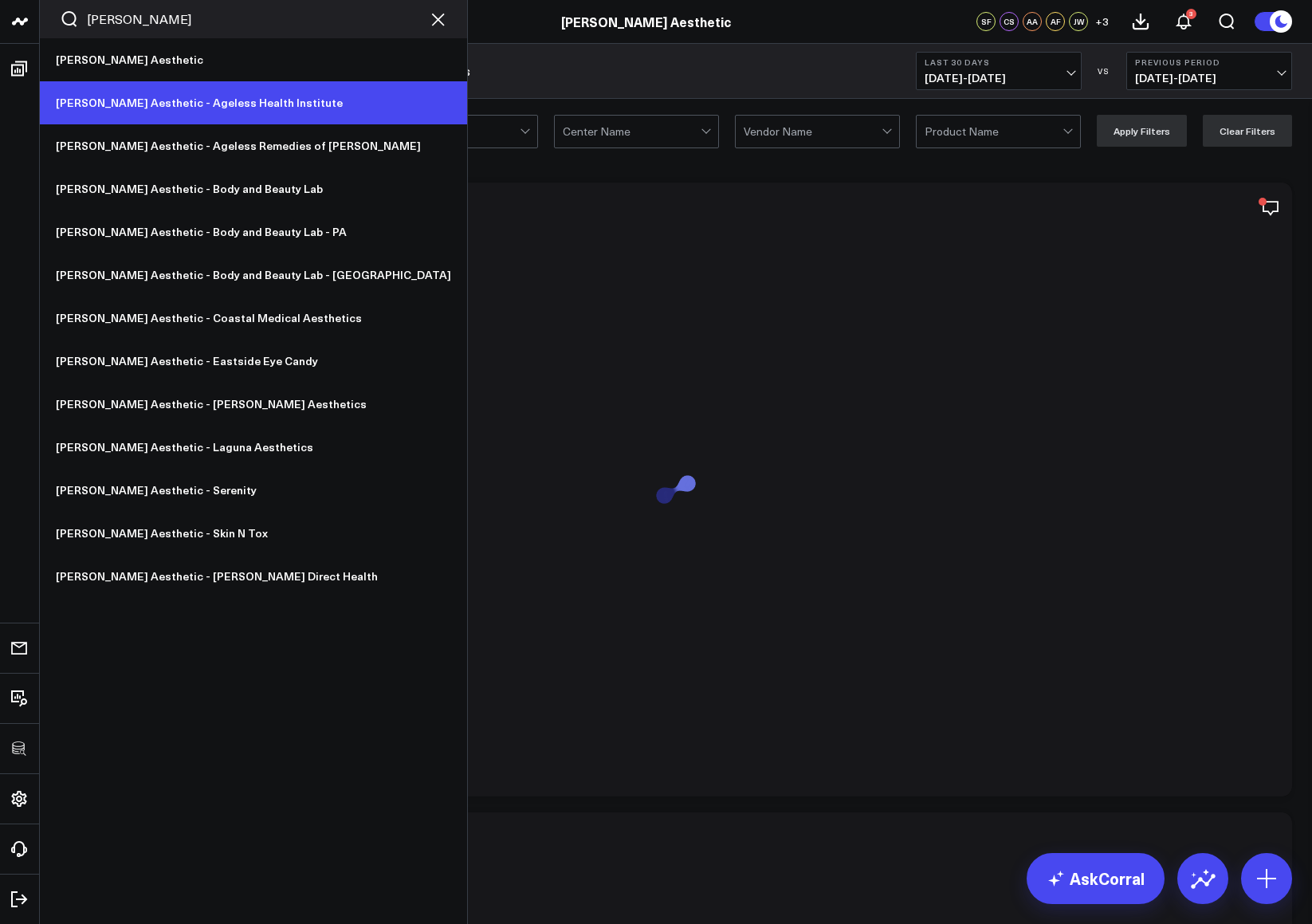
type input "annie"
click at [186, 93] on link "[PERSON_NAME] Aesthetic - Ageless Health Institute" at bounding box center [253, 103] width 428 height 43
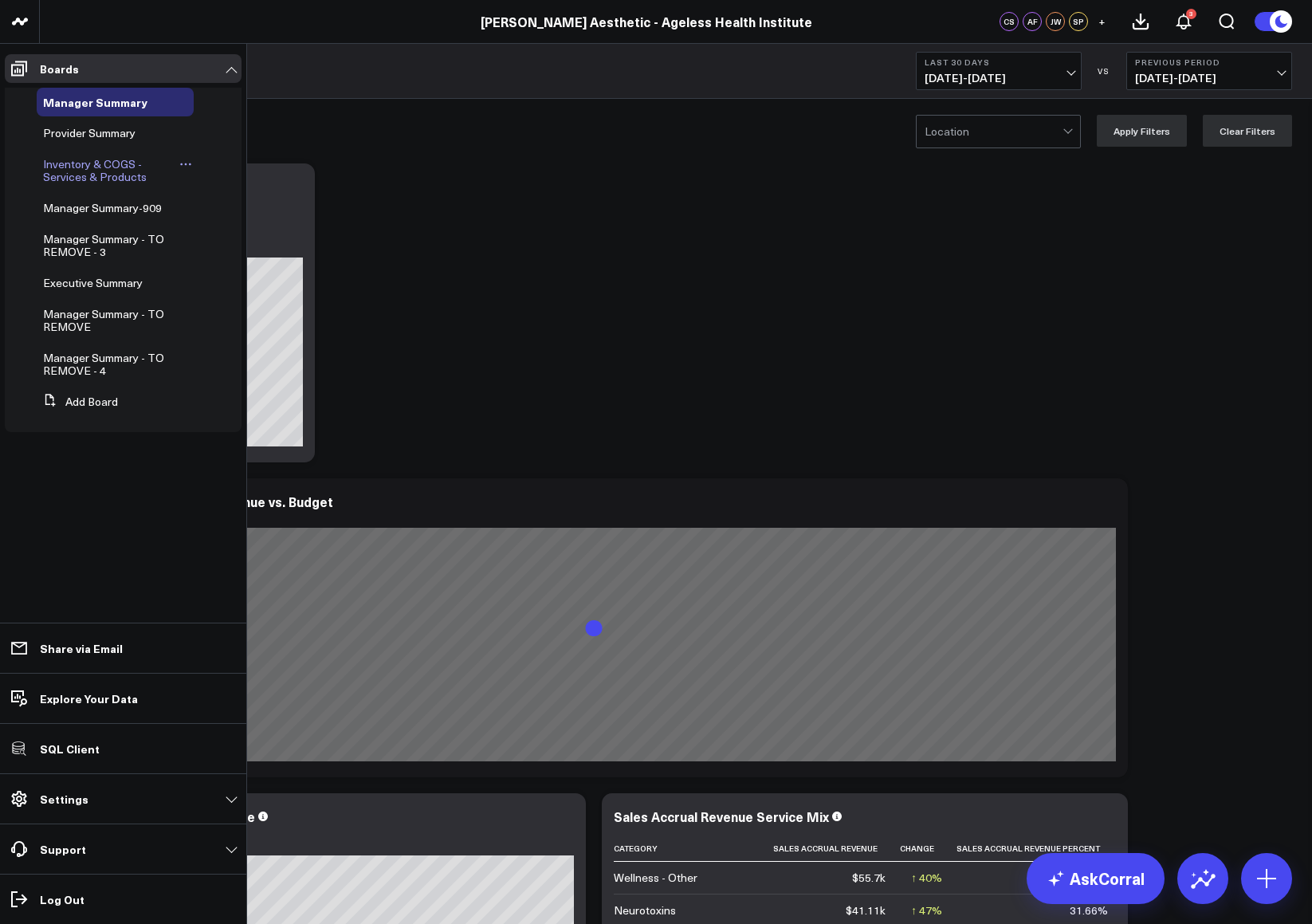
click at [97, 166] on span "Inventory & COGS - Services & Products" at bounding box center [94, 169] width 104 height 28
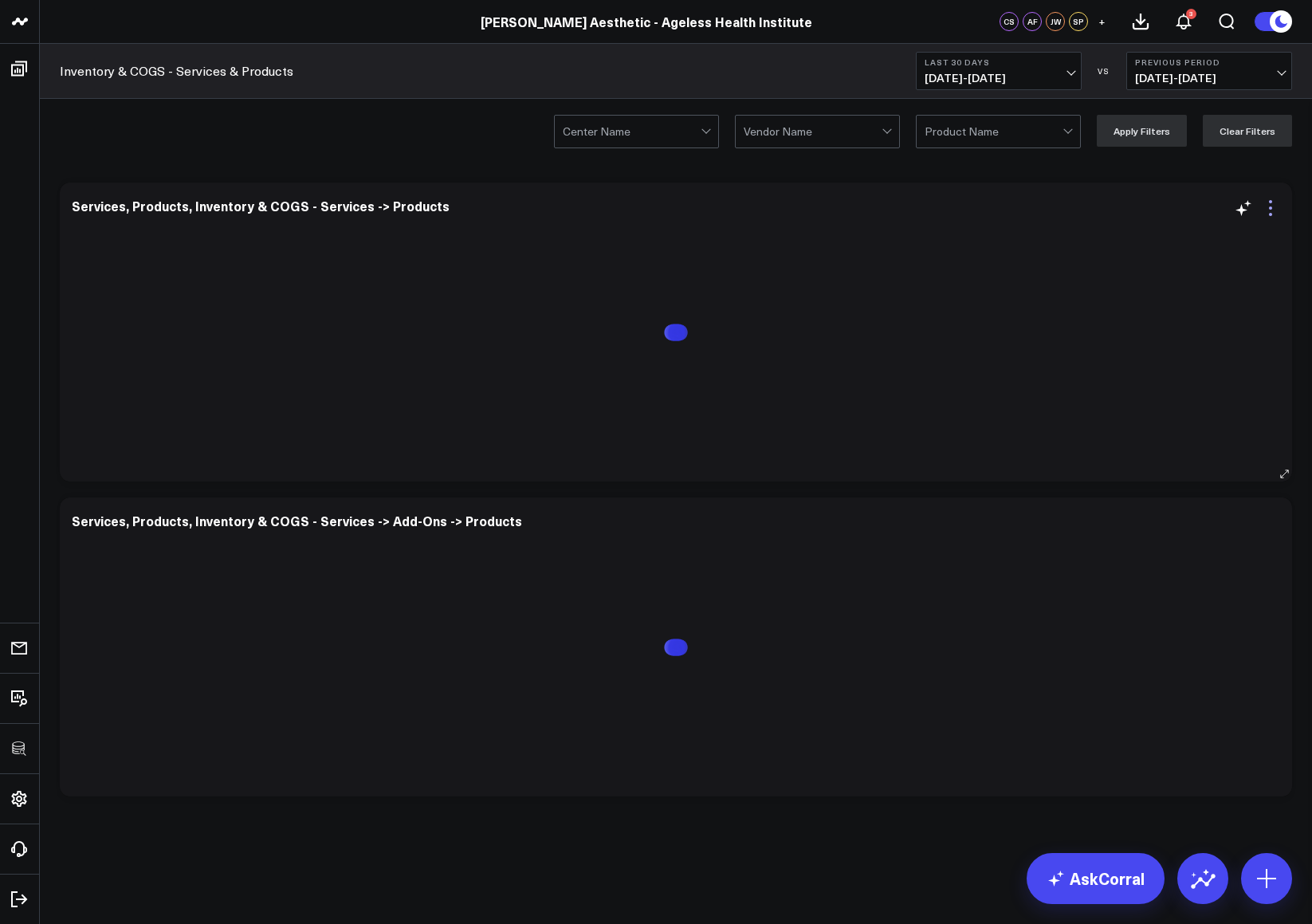
click at [1269, 215] on icon at bounding box center [1269, 214] width 3 height 3
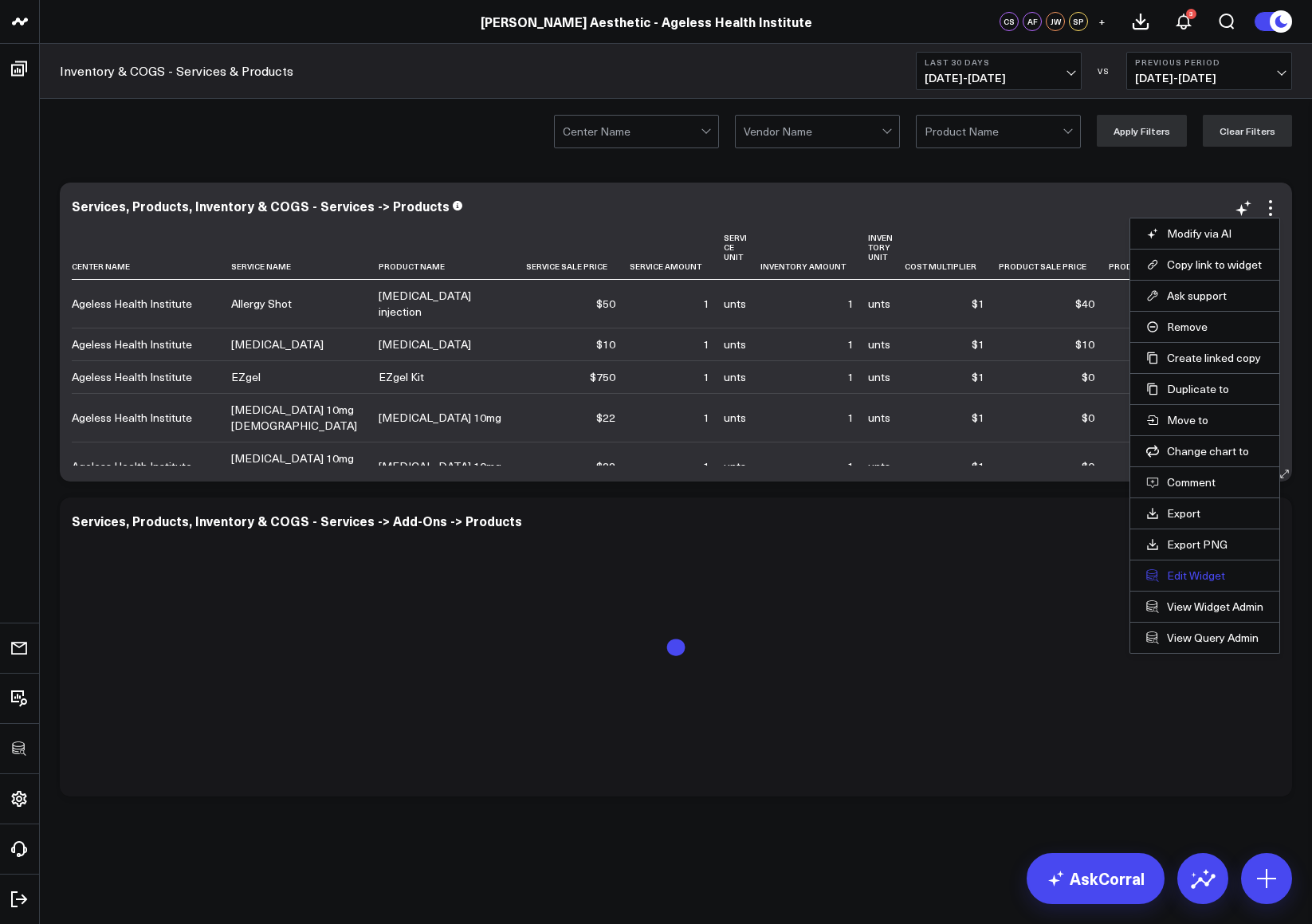
click at [1201, 571] on button "Edit Widget" at bounding box center [1205, 575] width 117 height 15
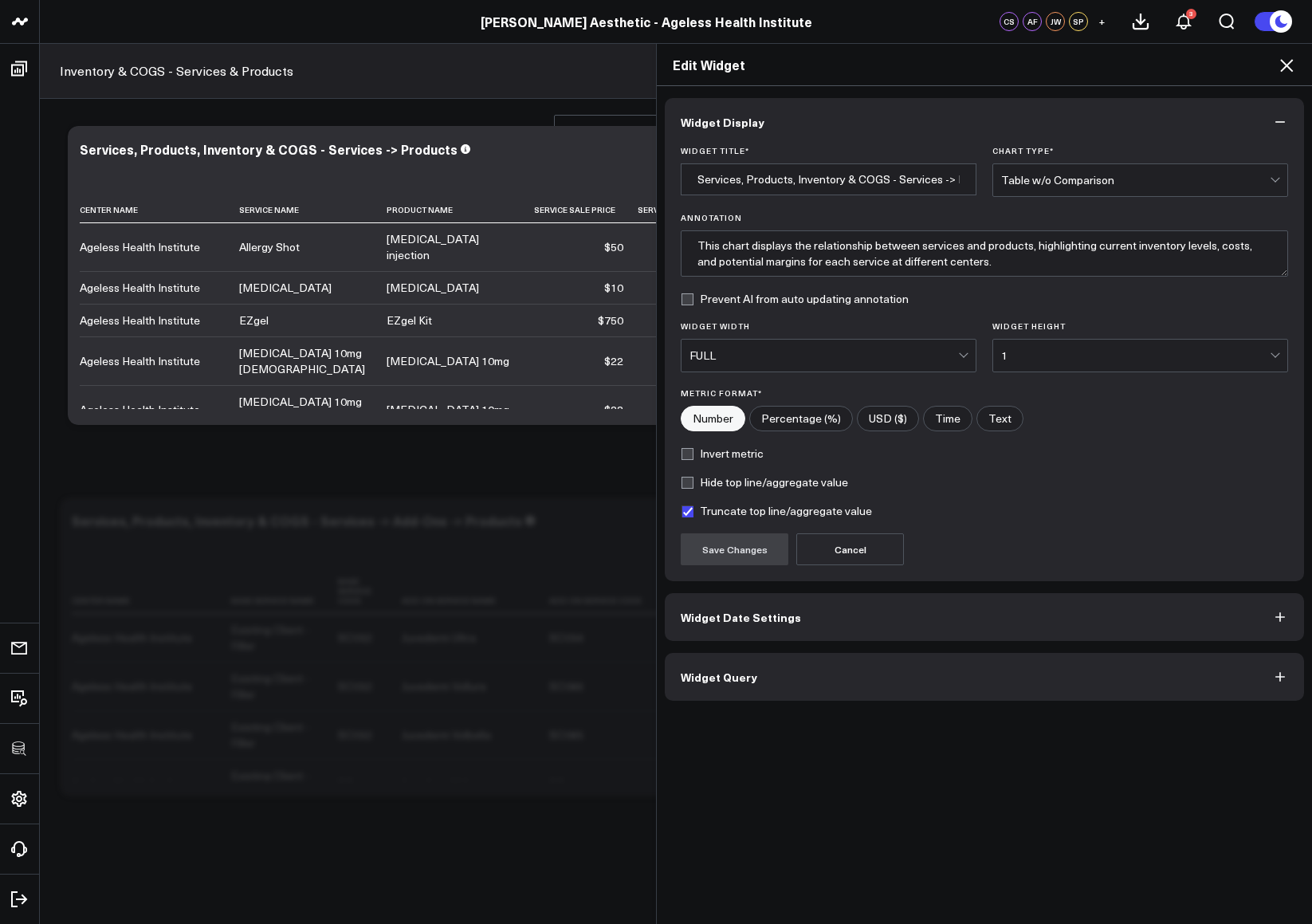
click at [796, 668] on button "Widget Query" at bounding box center [984, 676] width 640 height 47
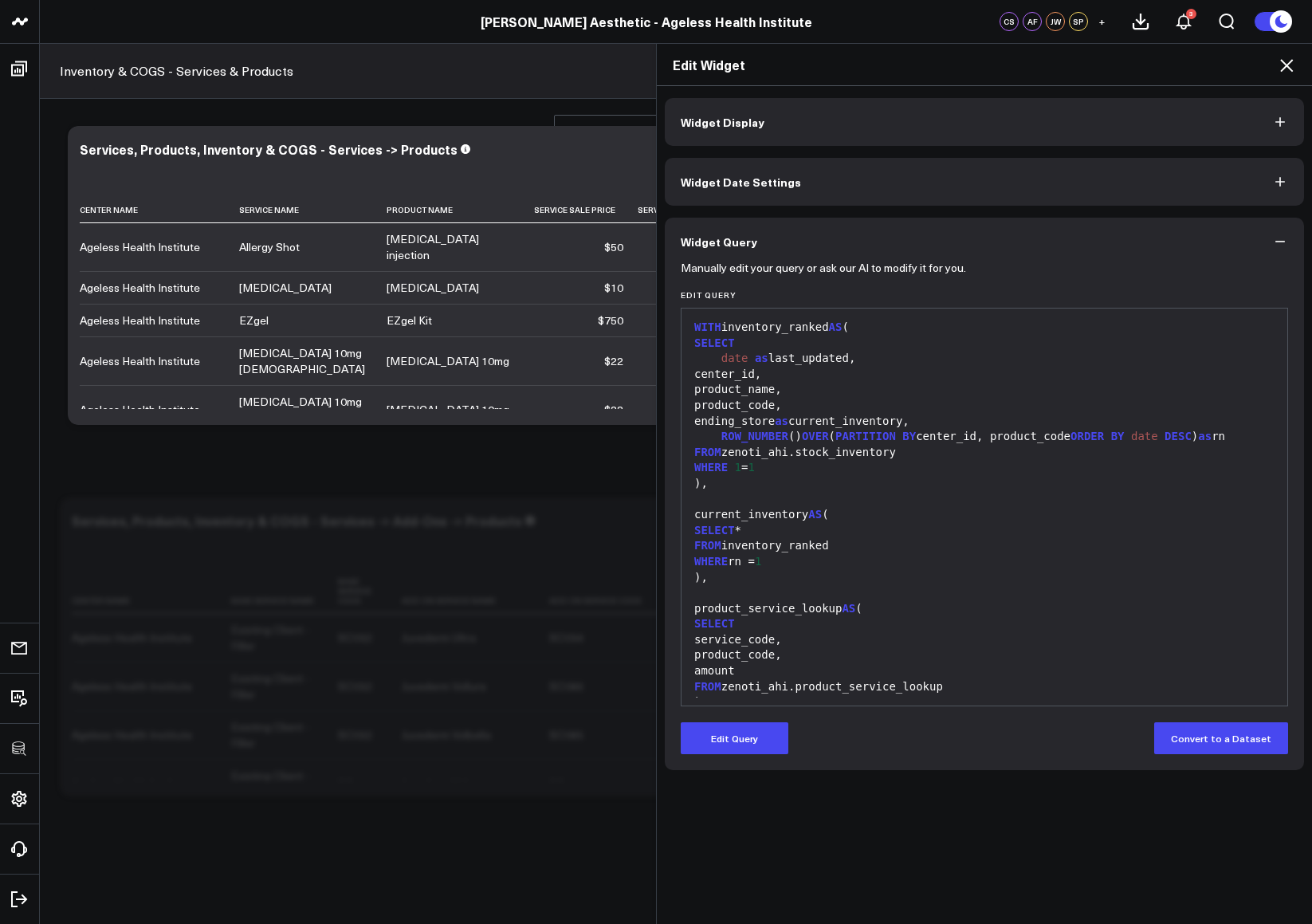
click at [1293, 61] on icon at bounding box center [1287, 66] width 19 height 19
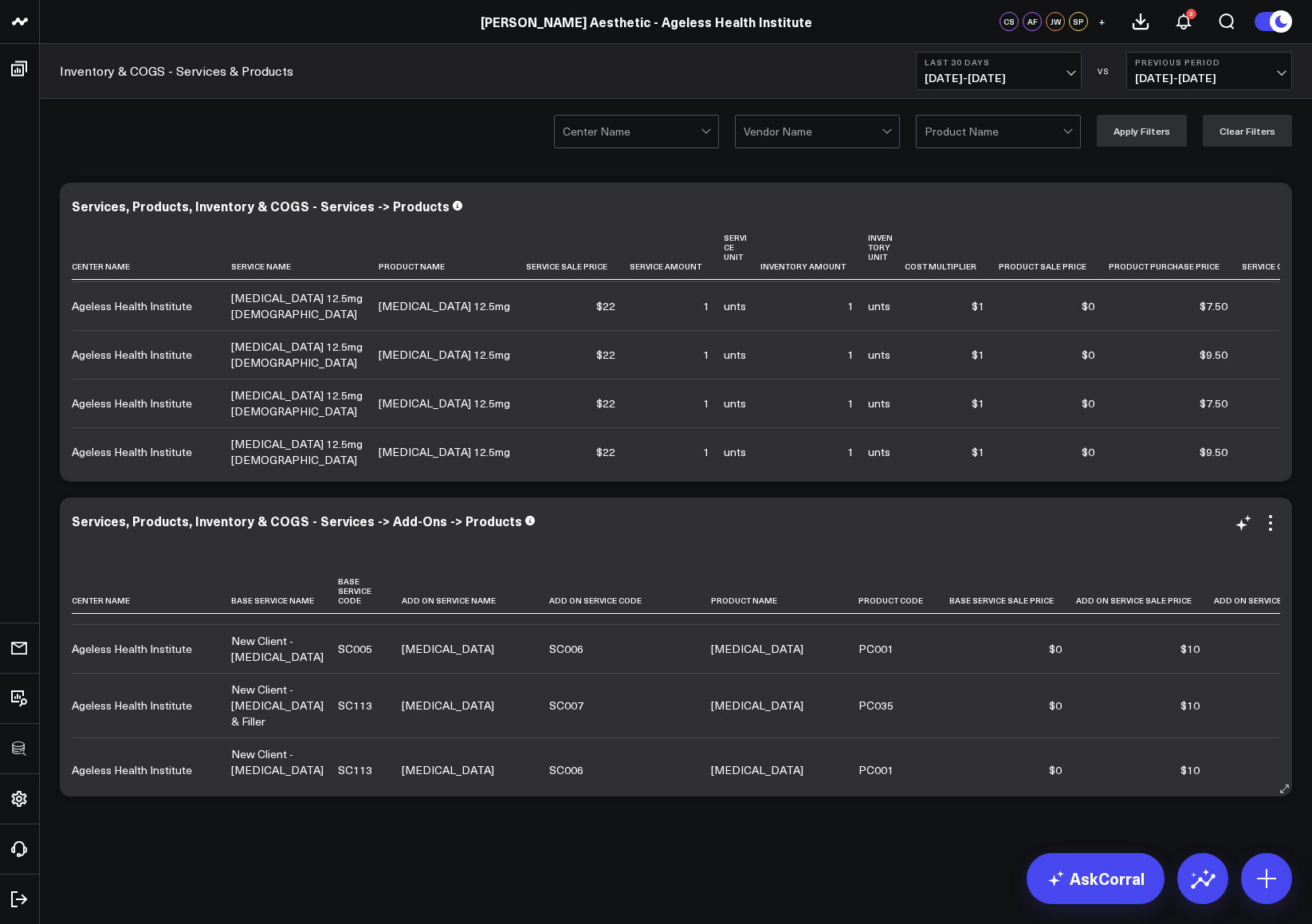
scroll to position [1094, 0]
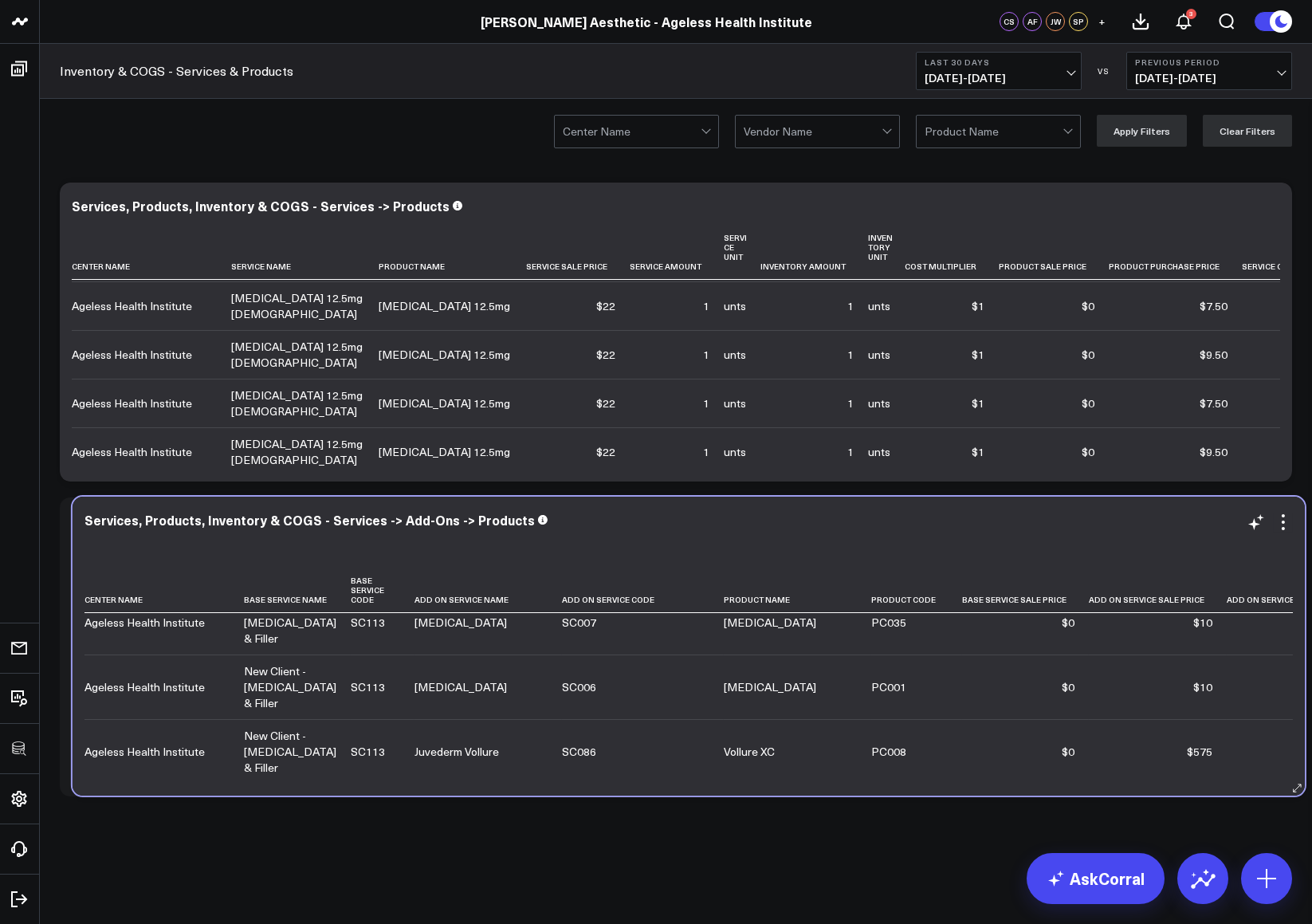
drag, startPoint x: 599, startPoint y: 780, endPoint x: 612, endPoint y: 780, distance: 13.0
click at [612, 780] on div "Services, Products, Inventory & COGS - Services -> Add-Ons -> Products Center N…" at bounding box center [689, 645] width 1233 height 299
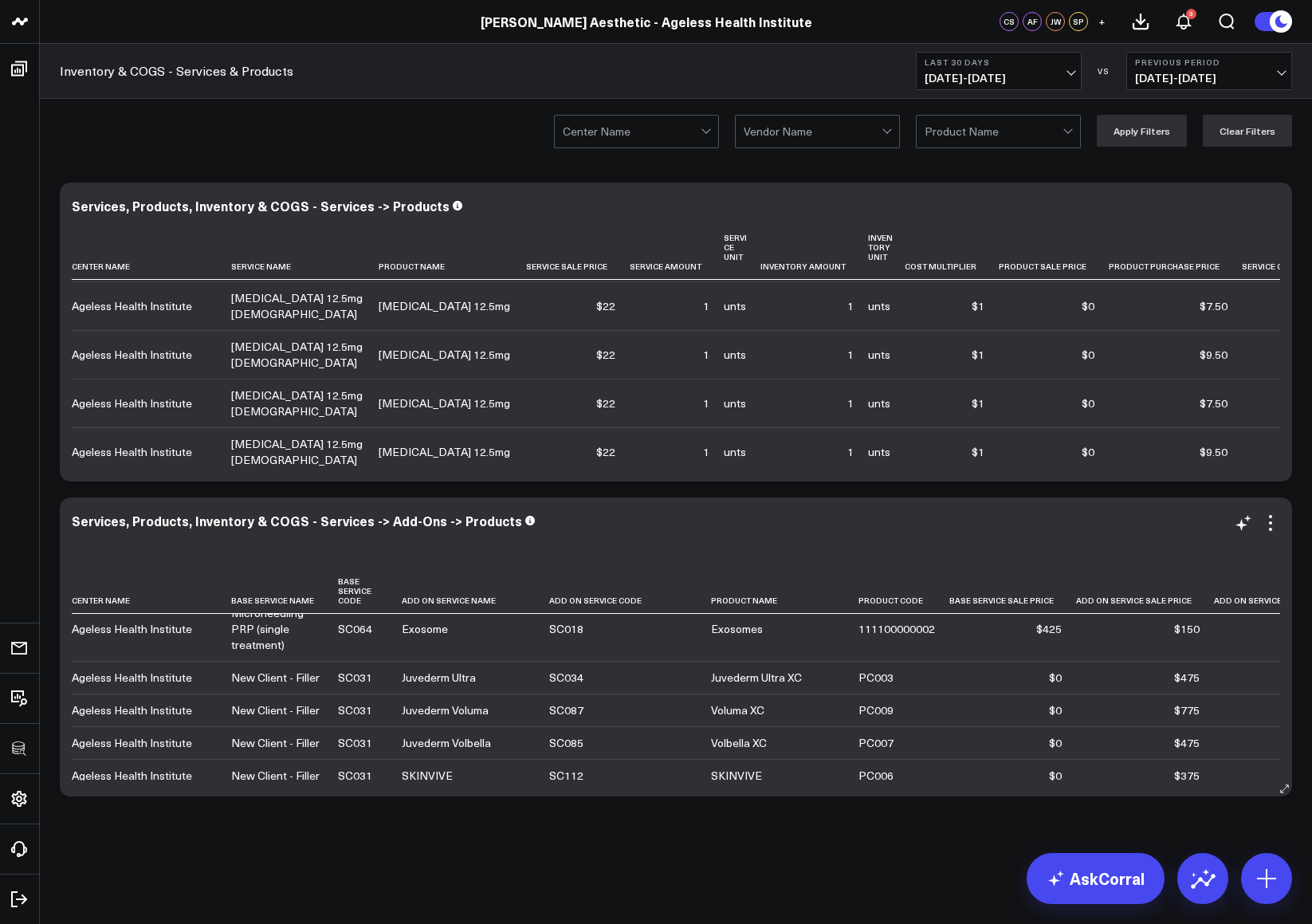
scroll to position [0, 0]
